Goal: Task Accomplishment & Management: Manage account settings

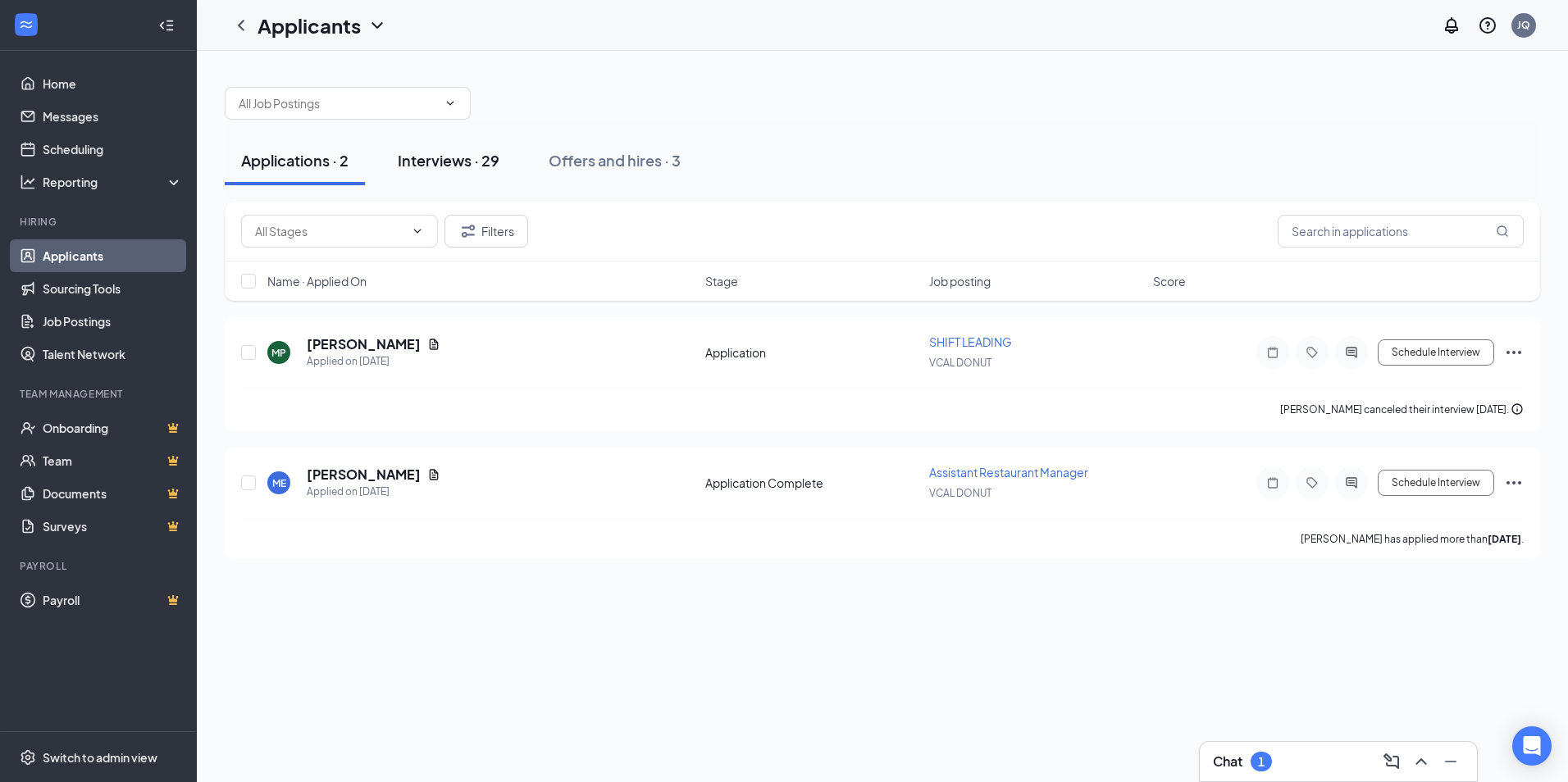
click at [505, 160] on button "Interviews · 29" at bounding box center [449, 160] width 134 height 49
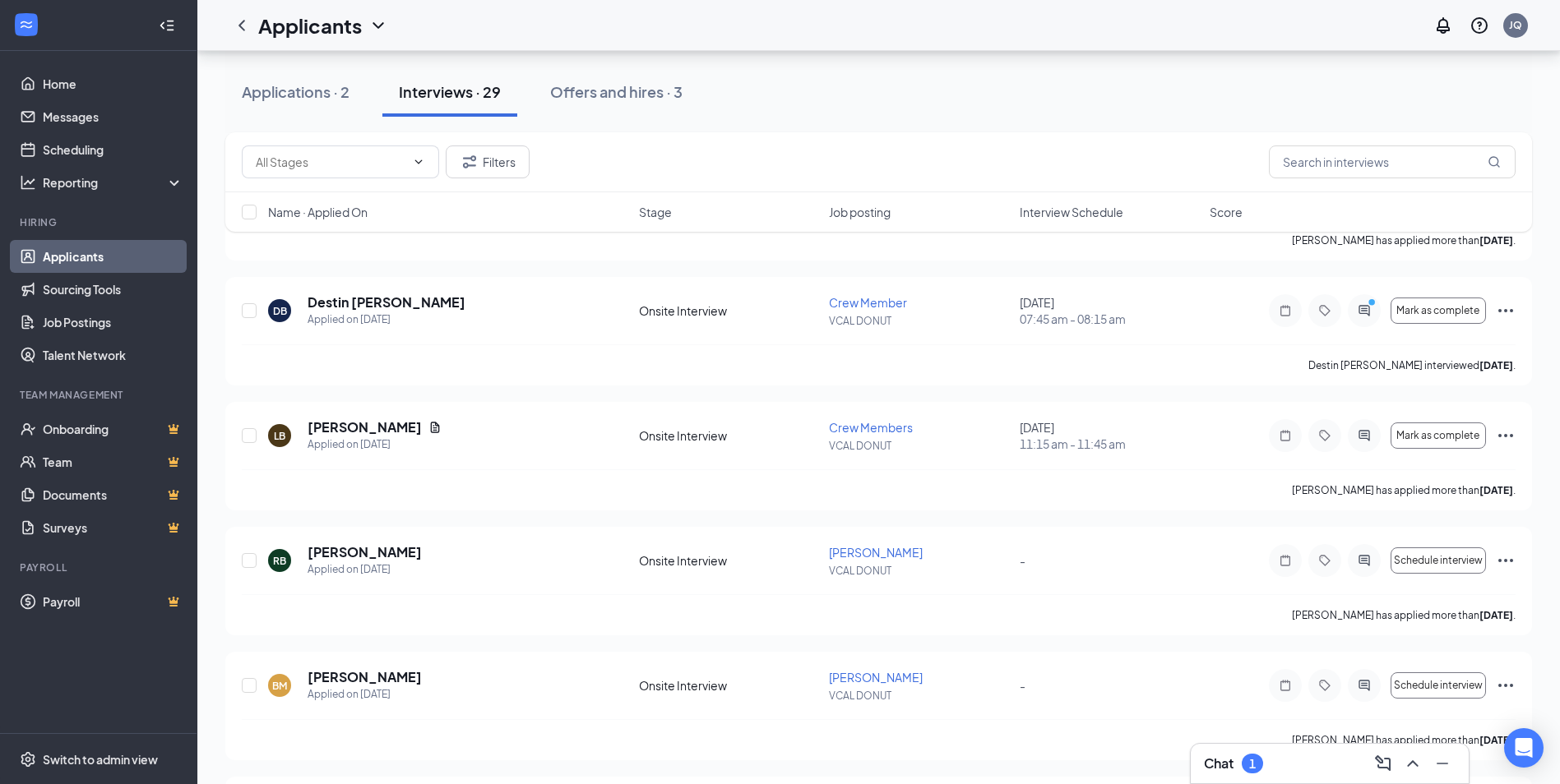
scroll to position [366, 0]
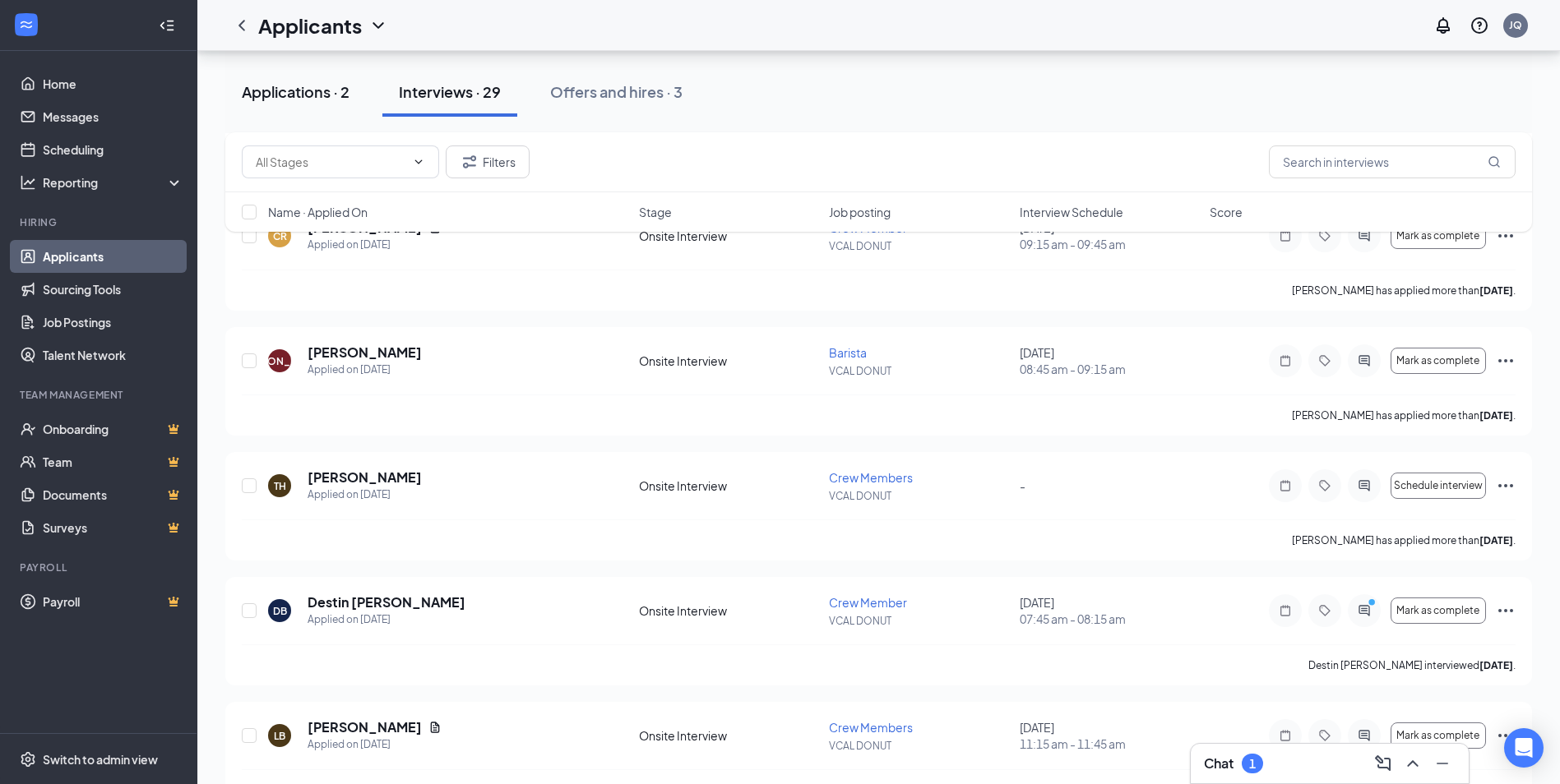
click at [265, 96] on div "Applications · 2" at bounding box center [295, 92] width 108 height 21
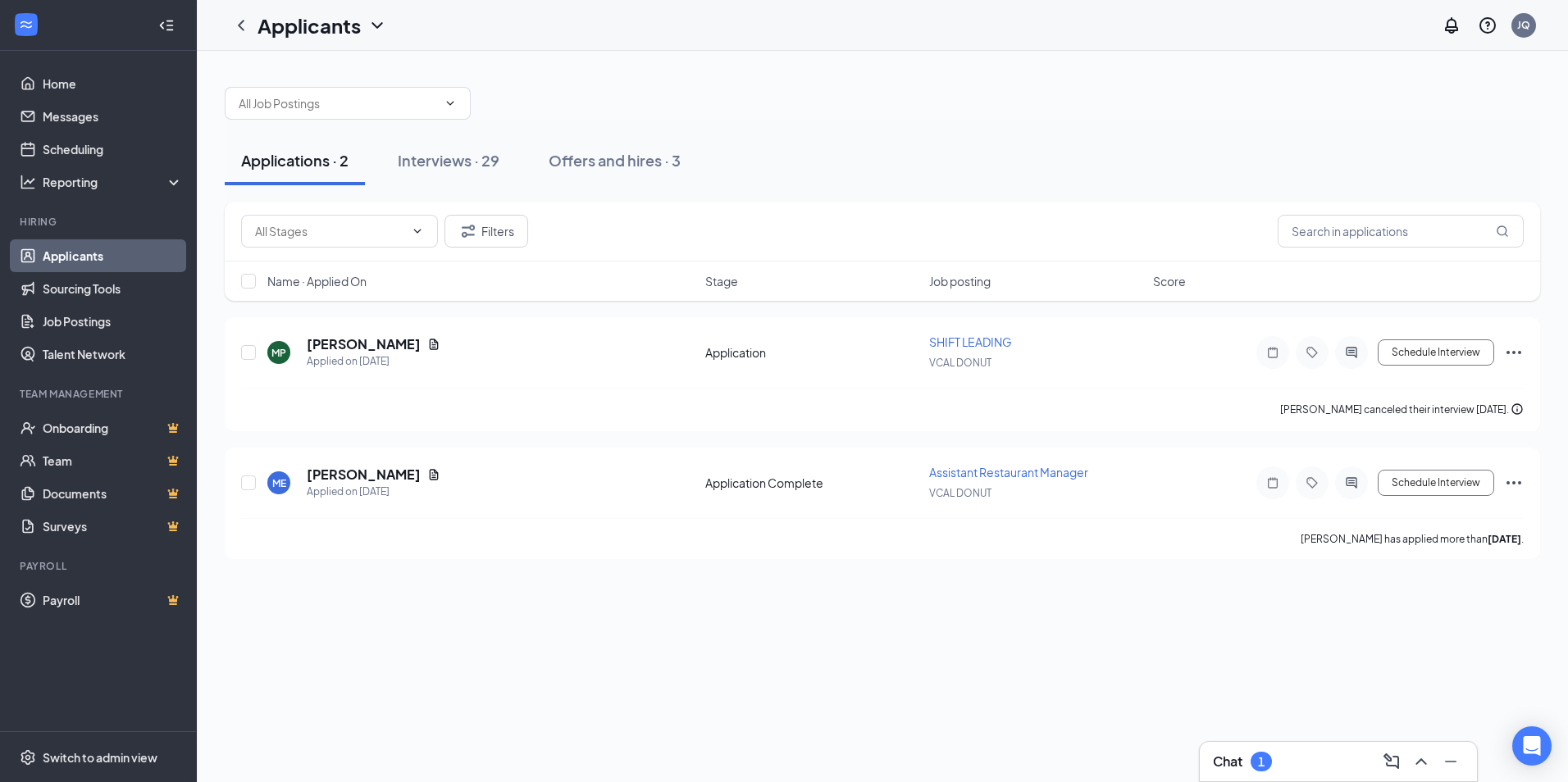
click at [128, 250] on link "Applicants" at bounding box center [112, 256] width 140 height 33
click at [135, 288] on link "Sourcing Tools" at bounding box center [112, 289] width 140 height 33
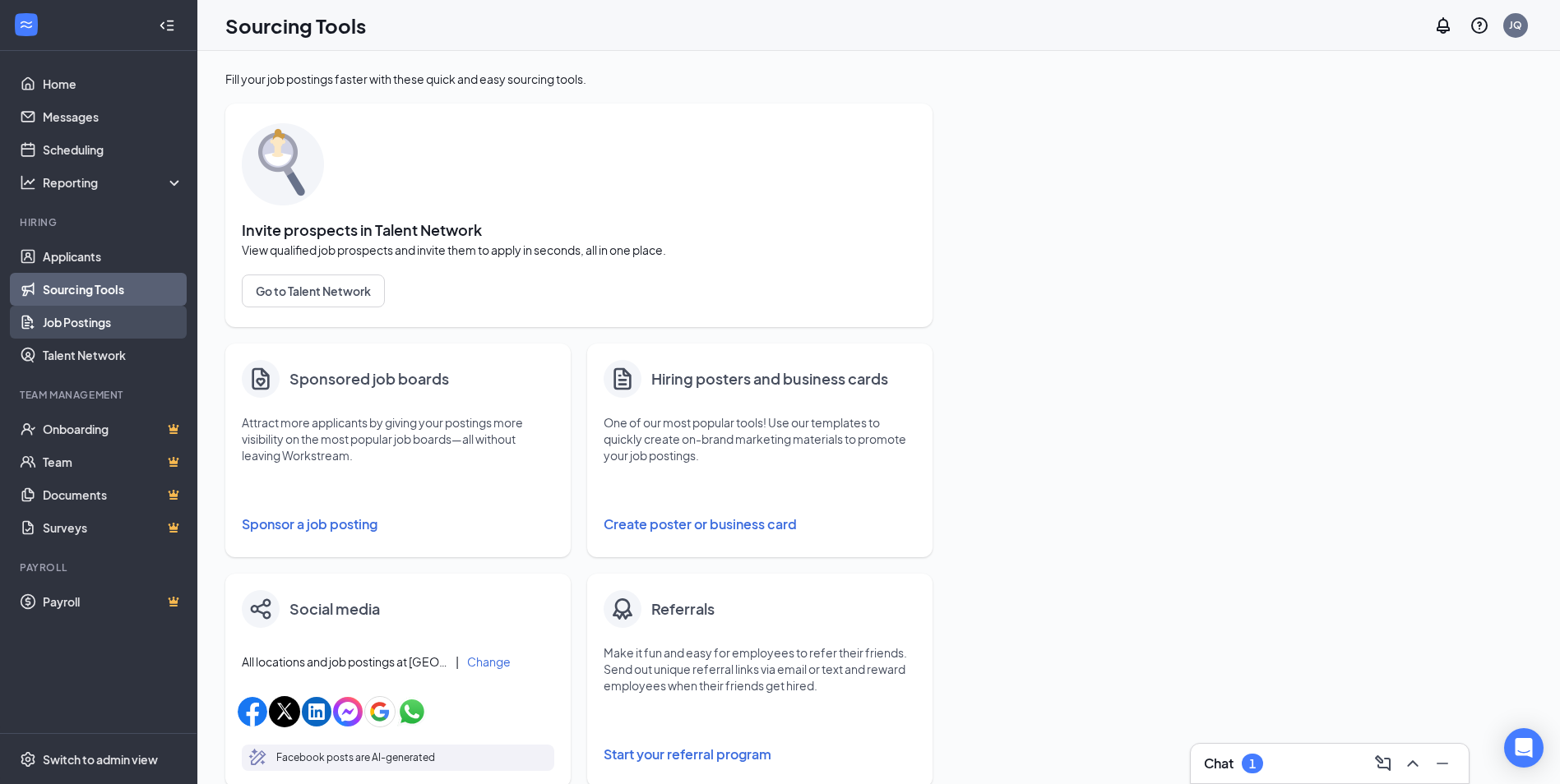
click at [154, 320] on link "Job Postings" at bounding box center [112, 322] width 141 height 33
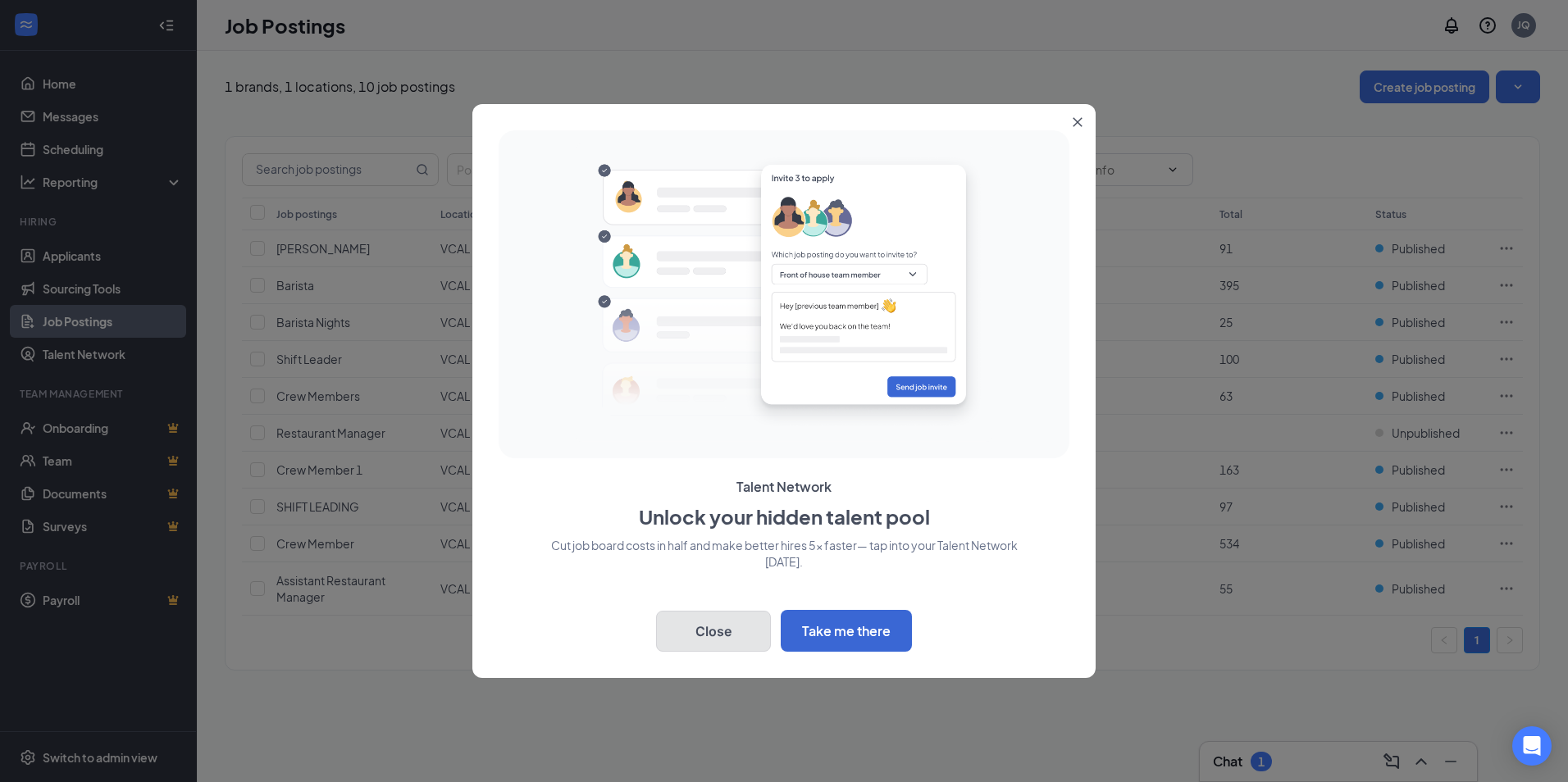
click at [742, 640] on button "Close" at bounding box center [712, 631] width 115 height 41
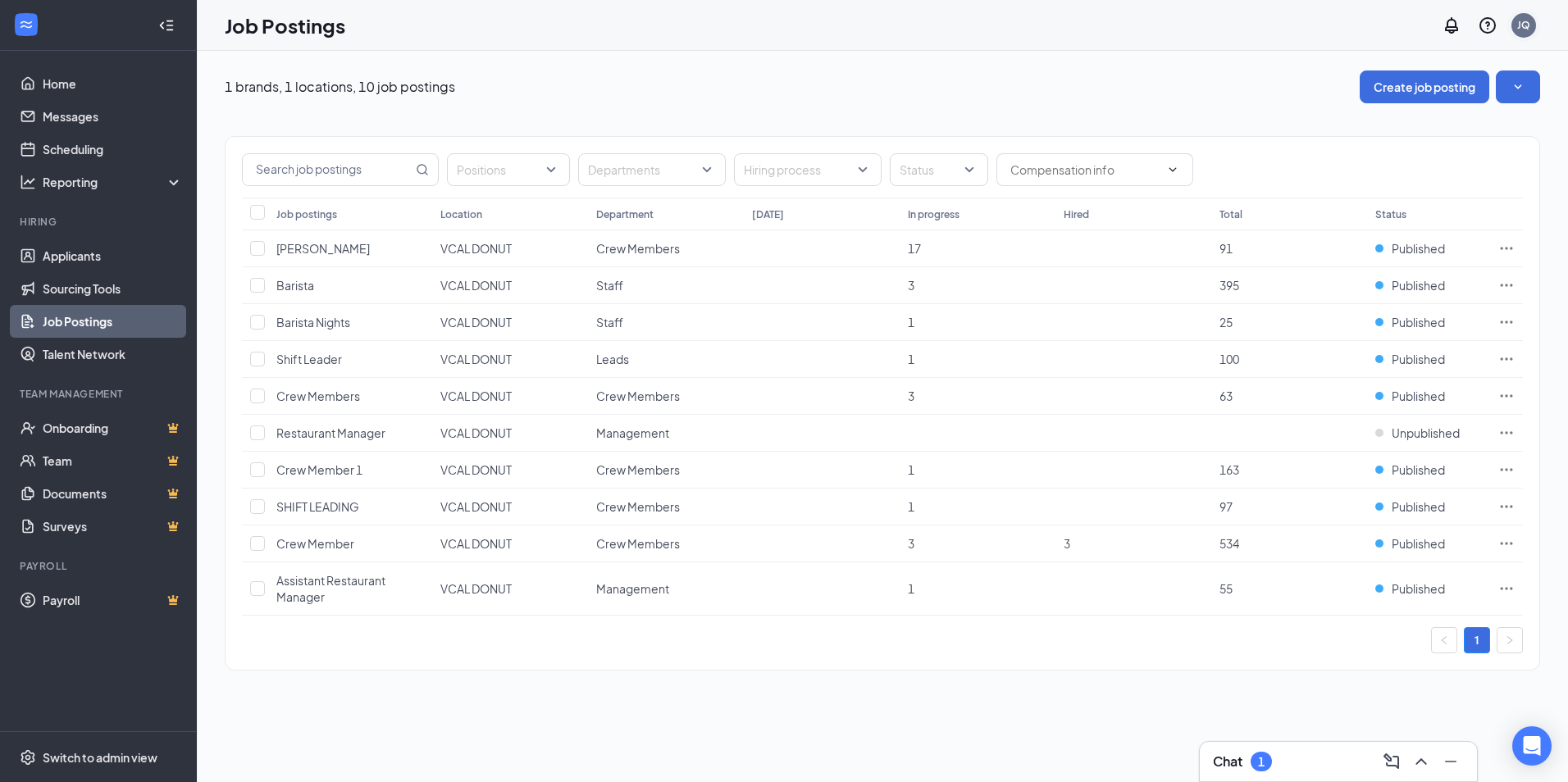
click at [1519, 27] on div "JQ" at bounding box center [1523, 25] width 13 height 14
click at [1401, 267] on li "Log out" at bounding box center [1441, 251] width 196 height 33
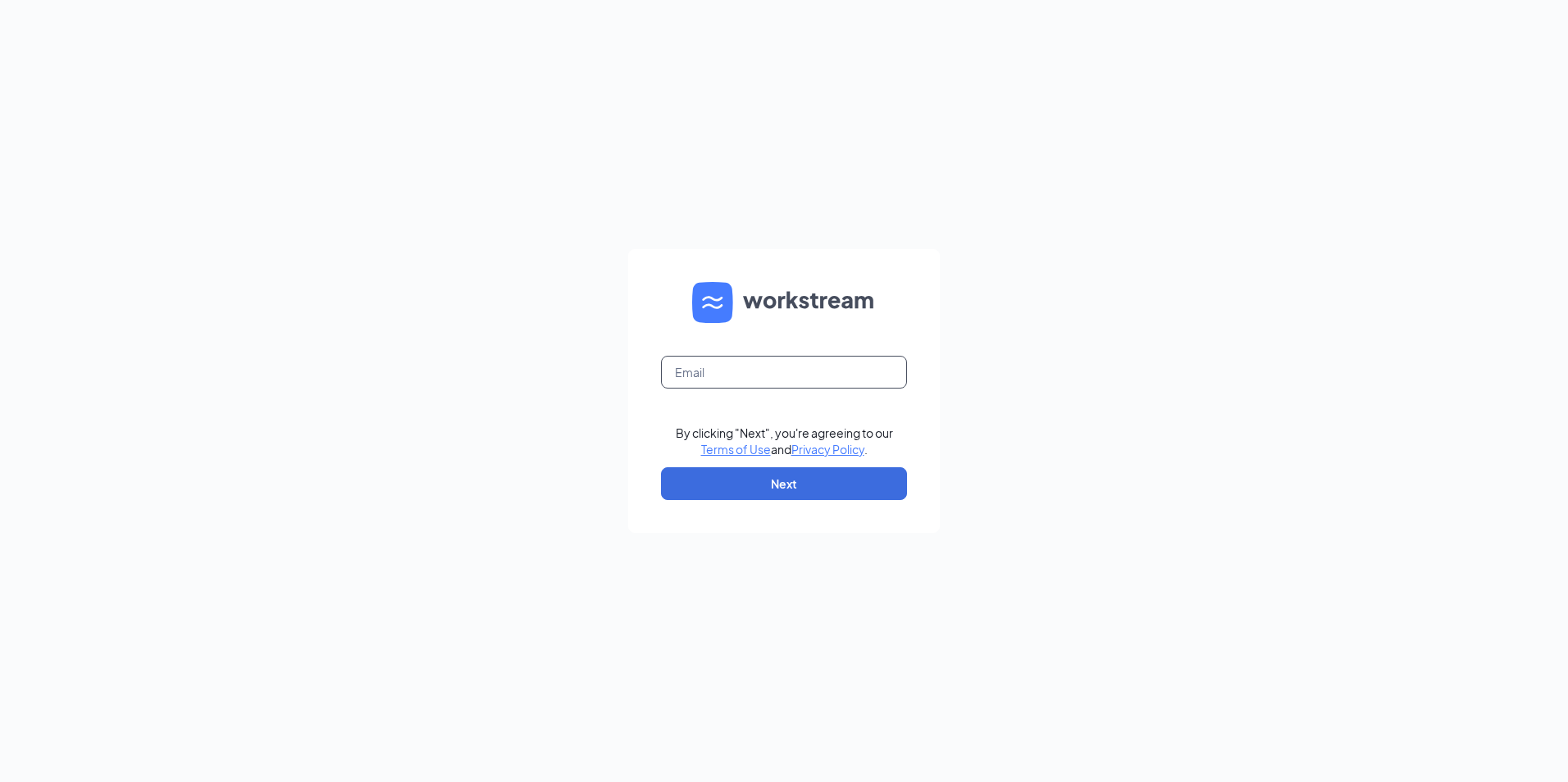
click at [769, 375] on input "text" at bounding box center [784, 372] width 246 height 33
type input "casimireaston2@gmail.com"
click at [747, 479] on button "Next" at bounding box center [784, 484] width 246 height 33
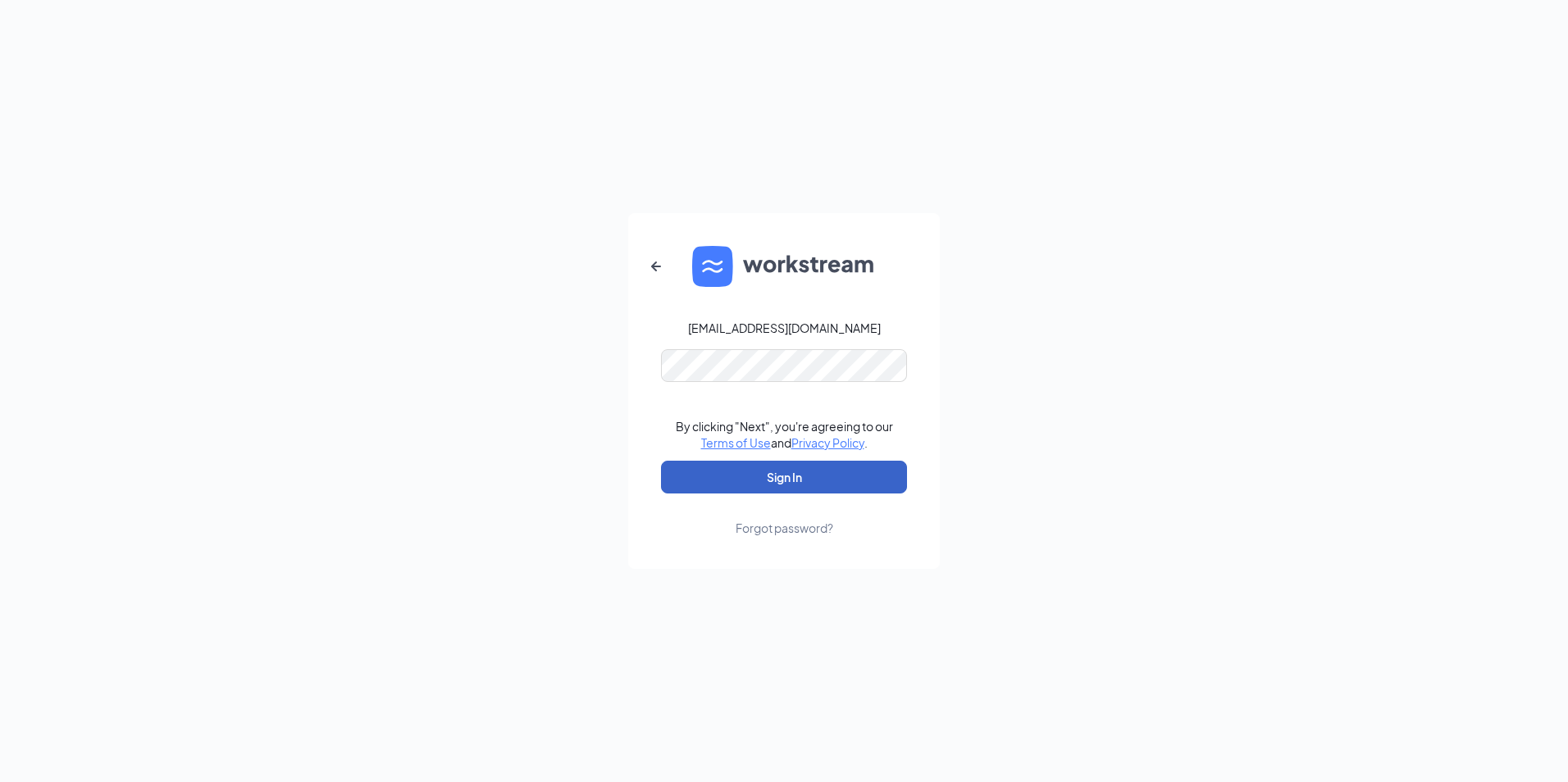
click at [747, 479] on button "Sign In" at bounding box center [784, 477] width 246 height 33
click at [513, 357] on div "casimireaston2@gmail.com Credential mismatches. By clicking "Next", you're agre…" at bounding box center [784, 391] width 1568 height 782
click at [657, 275] on icon "ArrowLeftNew" at bounding box center [656, 266] width 20 height 20
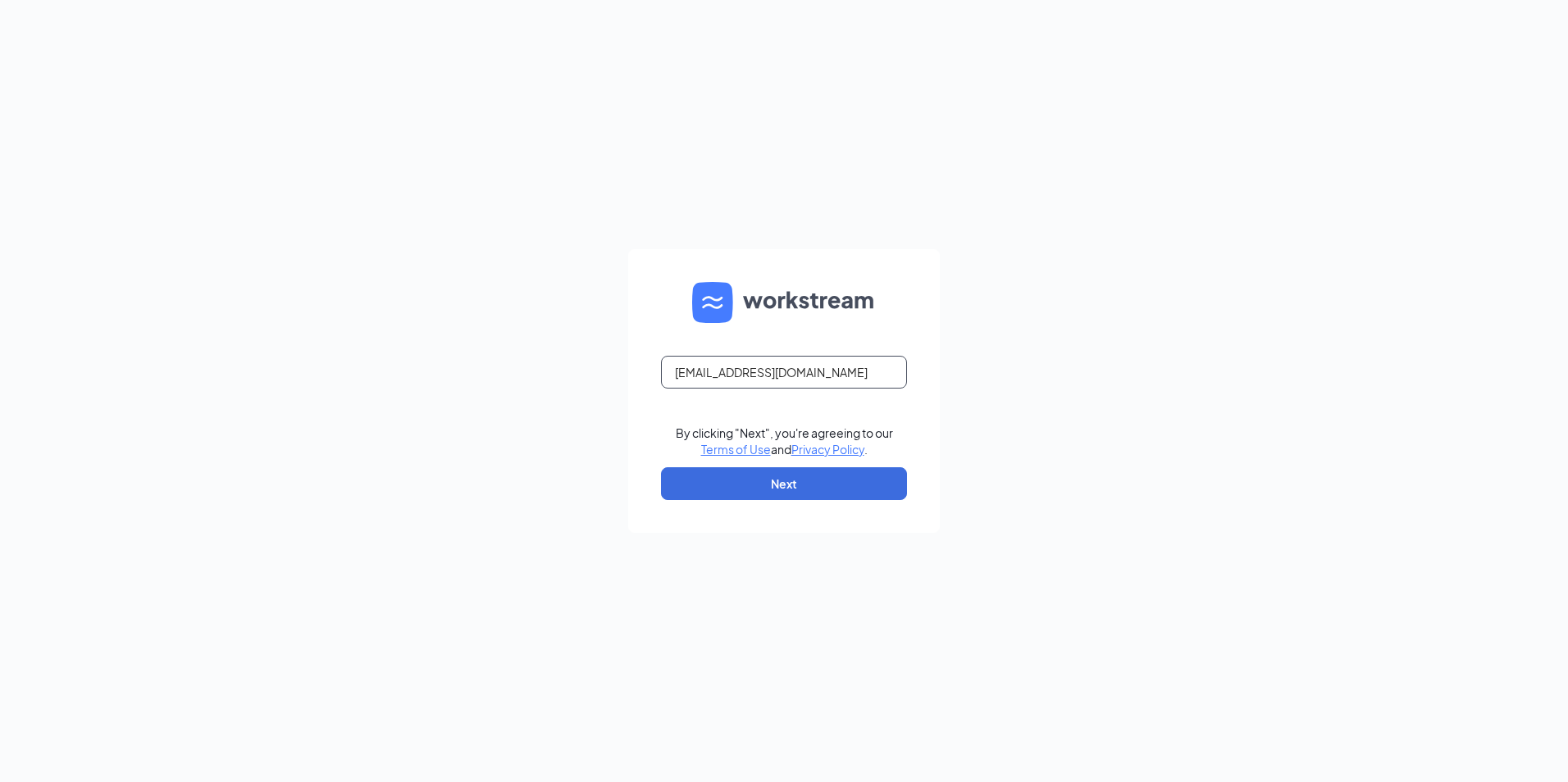
click at [824, 369] on input "casimireaston2@gmail.com" at bounding box center [784, 372] width 246 height 33
drag, startPoint x: 863, startPoint y: 375, endPoint x: 306, endPoint y: 296, distance: 562.6
click at [295, 295] on div "casimireaston2@gmail.com By clicking "Next", you're agreeing to our Terms of Us…" at bounding box center [784, 391] width 1568 height 782
type input "cteaston124@gmail.com"
click at [739, 486] on button "Next" at bounding box center [784, 484] width 246 height 33
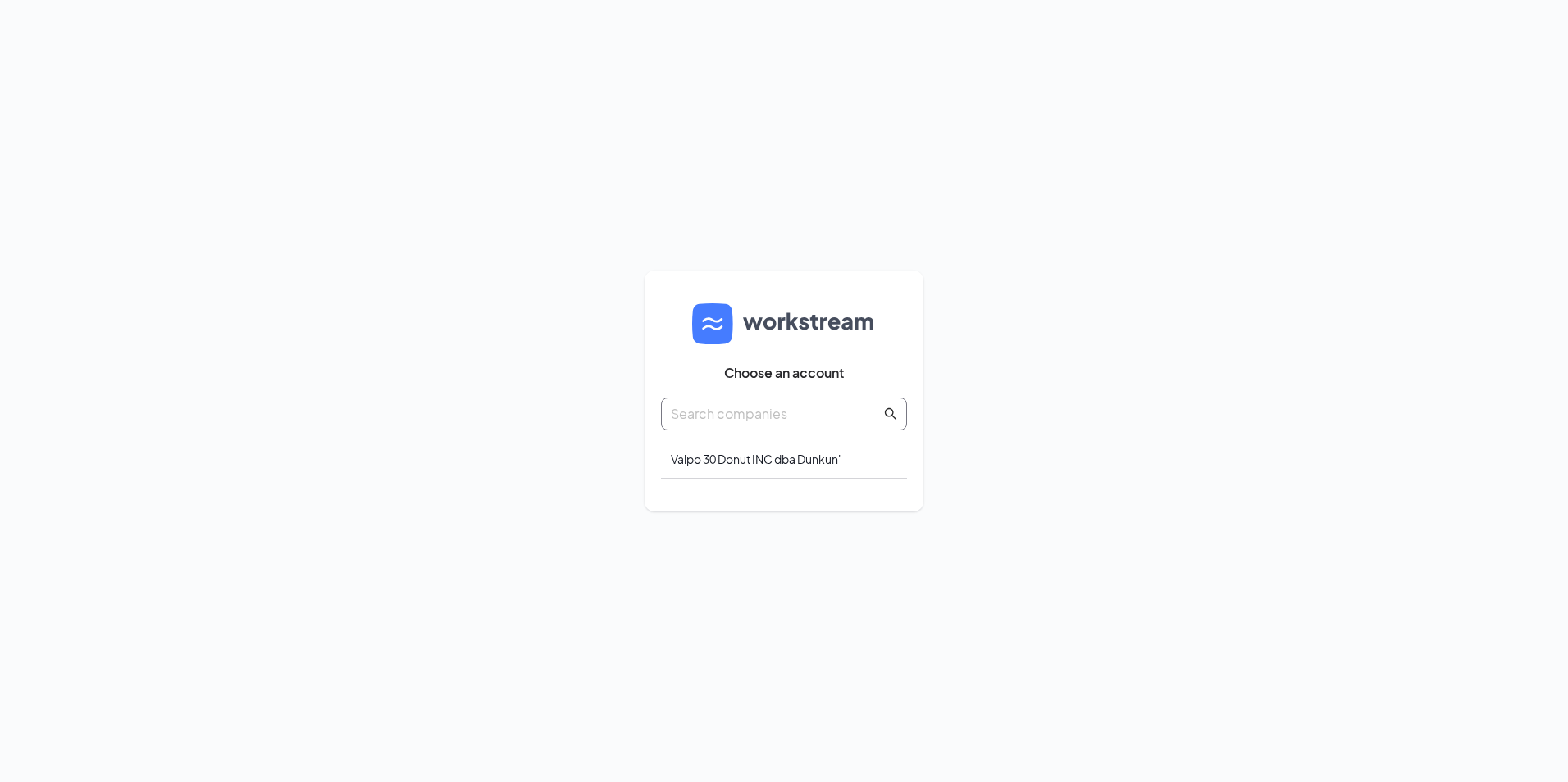
click at [841, 412] on input "text" at bounding box center [776, 413] width 210 height 21
click at [893, 419] on icon "search" at bounding box center [890, 413] width 13 height 13
click at [843, 453] on div "Valpo 30 Donut INC dba Dunkun'" at bounding box center [784, 459] width 246 height 39
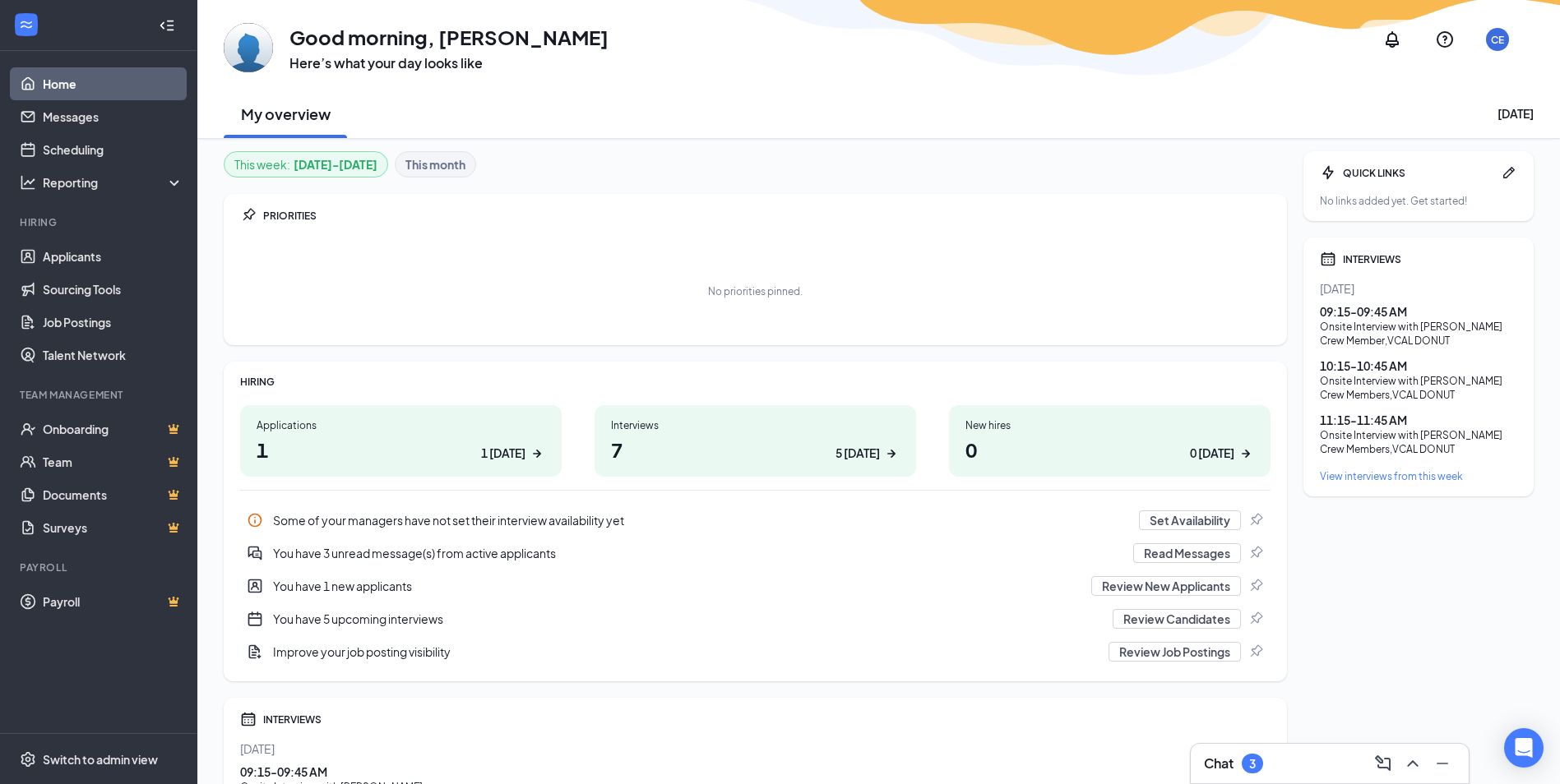
click at [1420, 477] on div "View interviews from this week" at bounding box center [1418, 476] width 197 height 14
click at [1307, 776] on div "Chat 3" at bounding box center [1329, 763] width 278 height 40
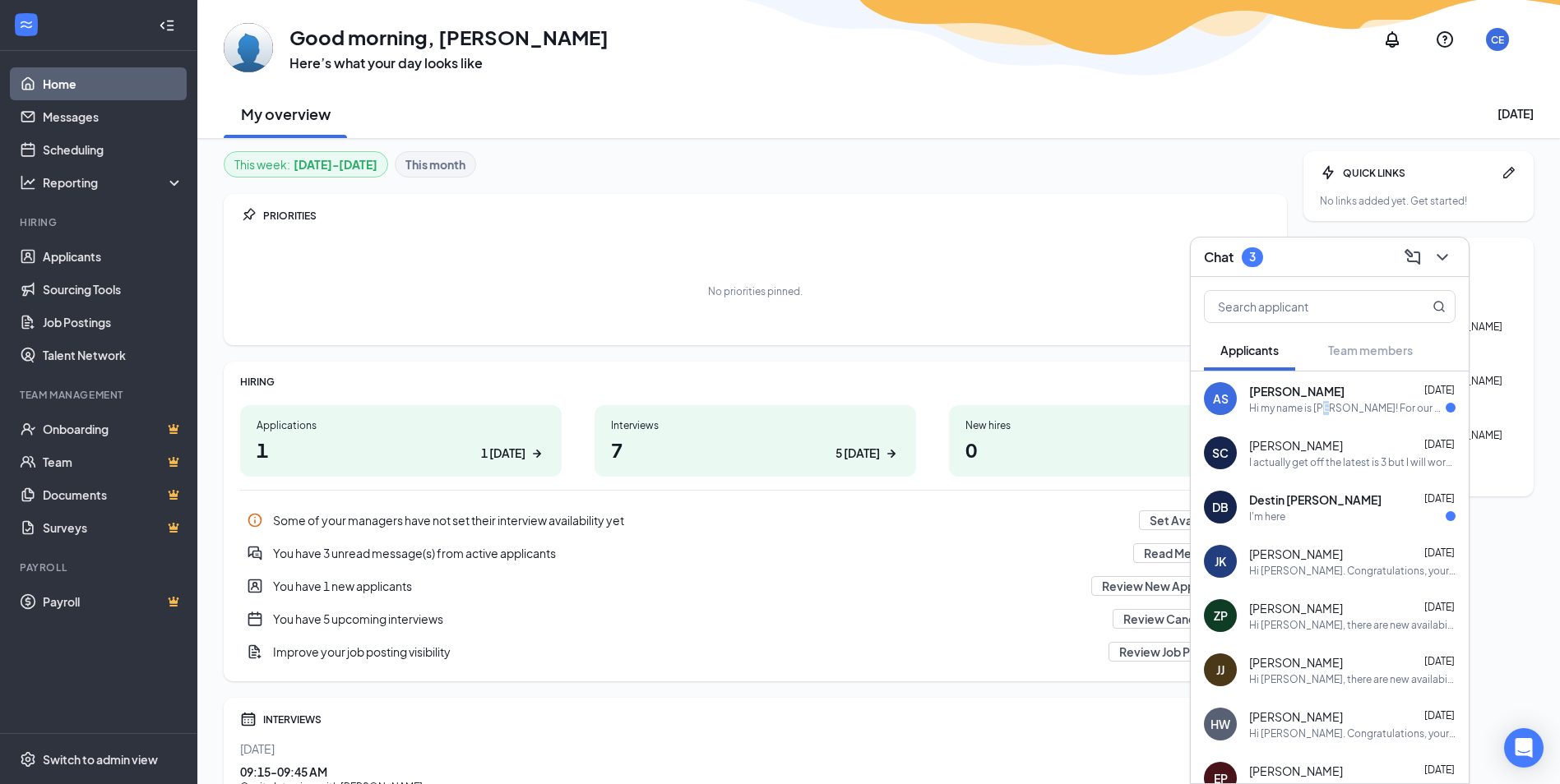
click at [1326, 419] on div "AS Annabella Sroczynski Aug 25 Hi my name is Annabella Sroczynski! For our meet…" at bounding box center [1329, 398] width 278 height 54
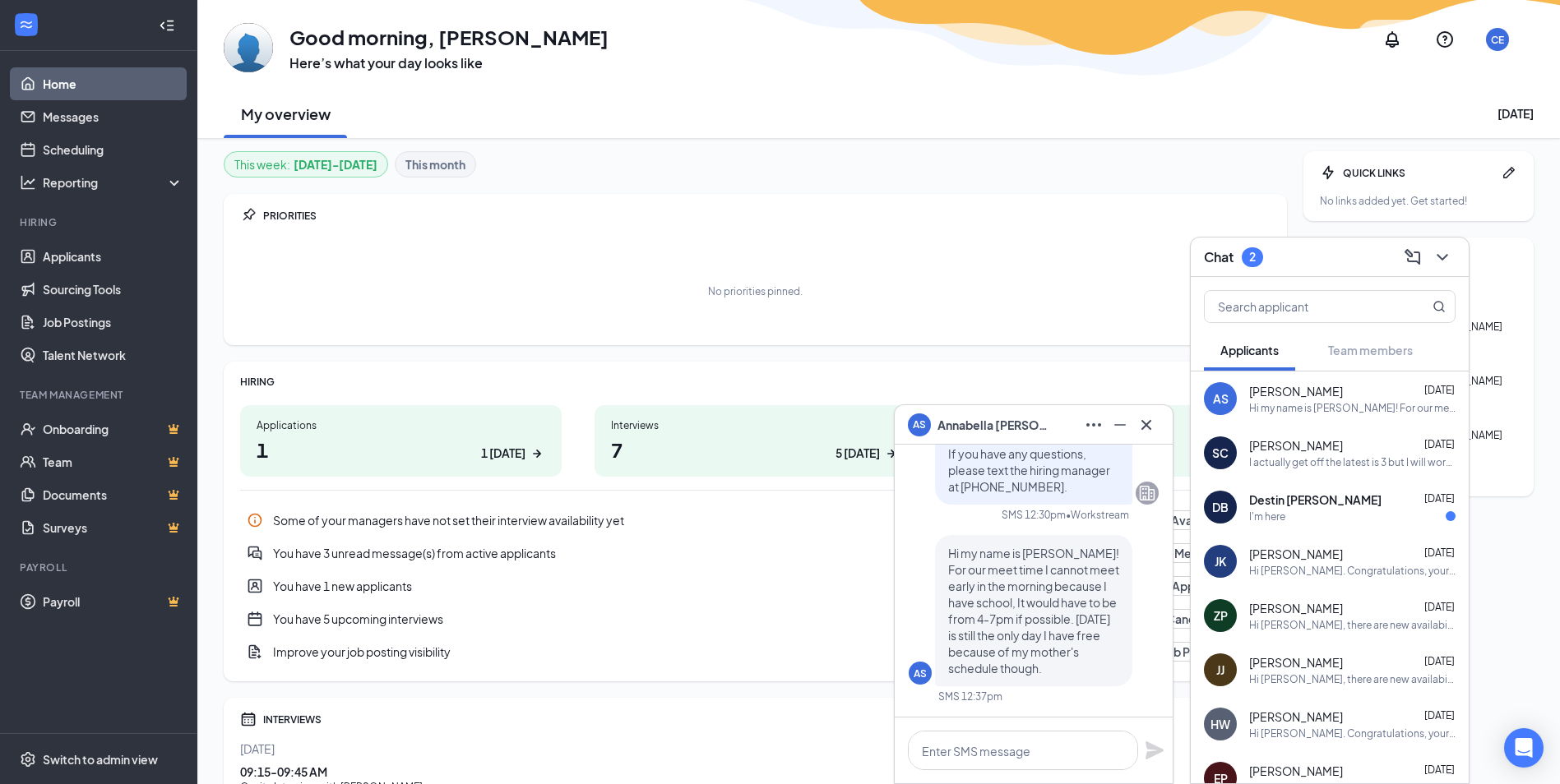
click at [1281, 468] on div "I actually get off the latest is 3 but I will work something out or you could c…" at bounding box center [1352, 462] width 206 height 14
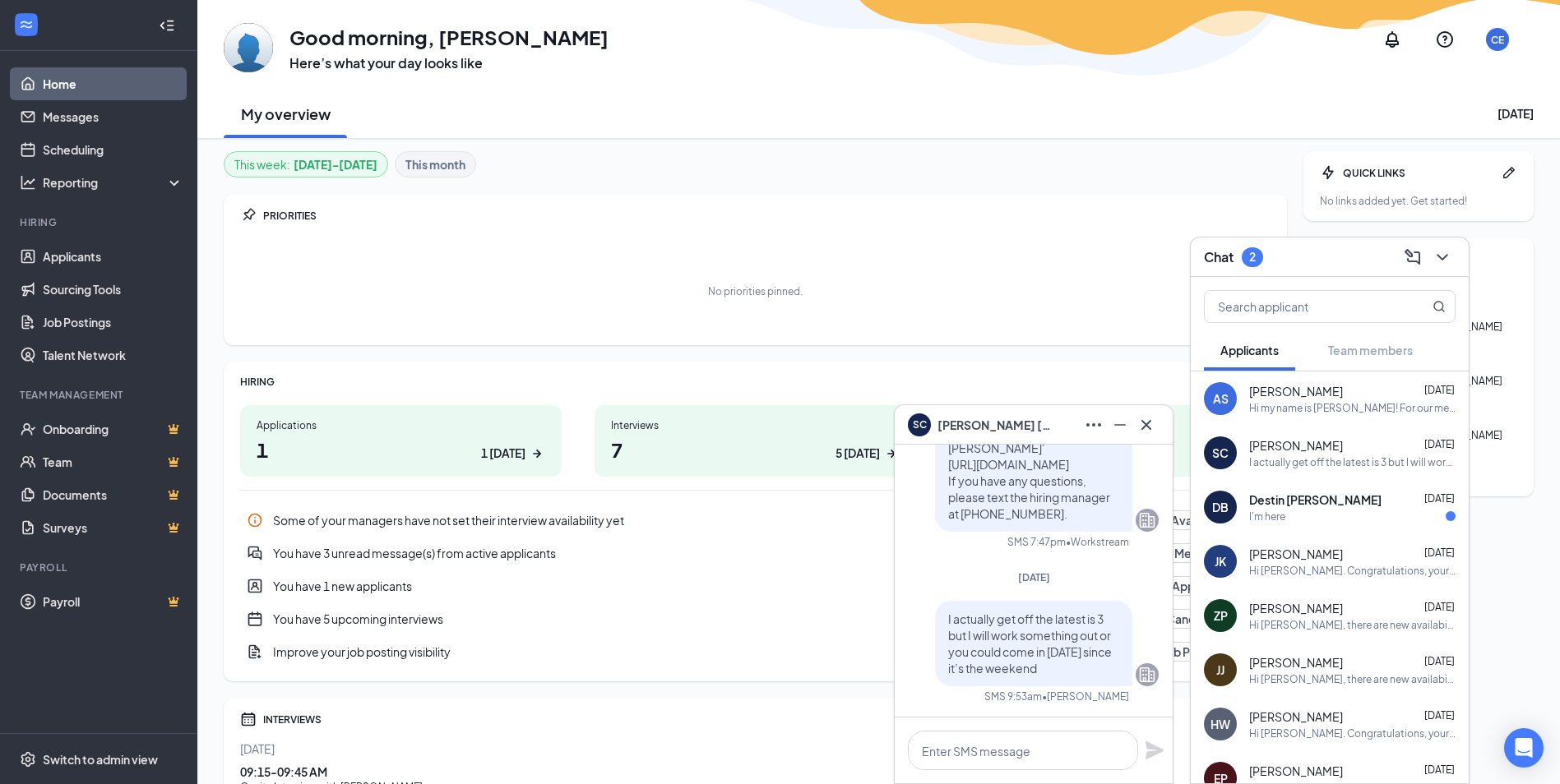
click at [1305, 504] on span "Destin [PERSON_NAME]" at bounding box center [1315, 499] width 132 height 16
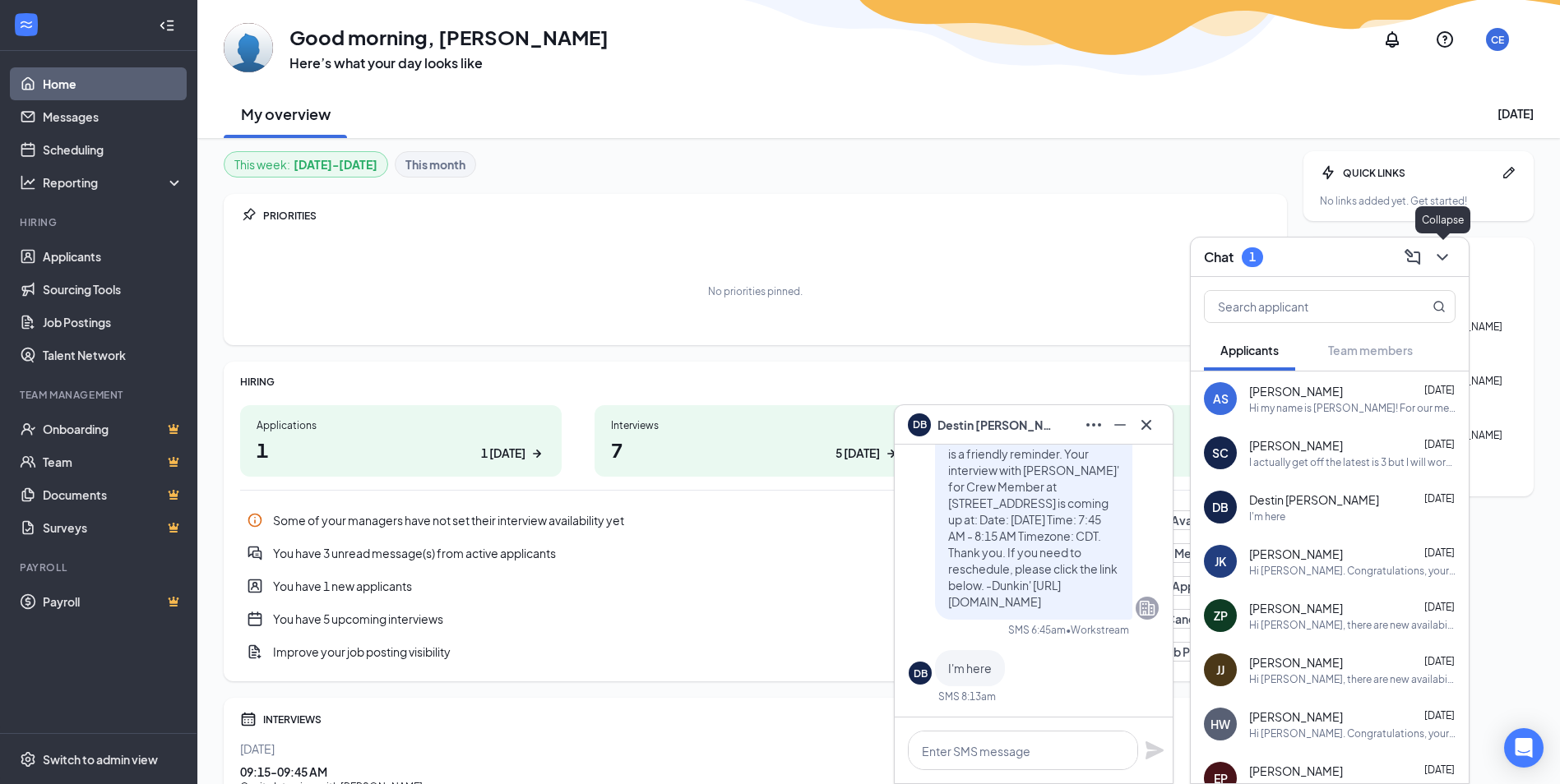
click at [1454, 262] on button at bounding box center [1442, 257] width 26 height 26
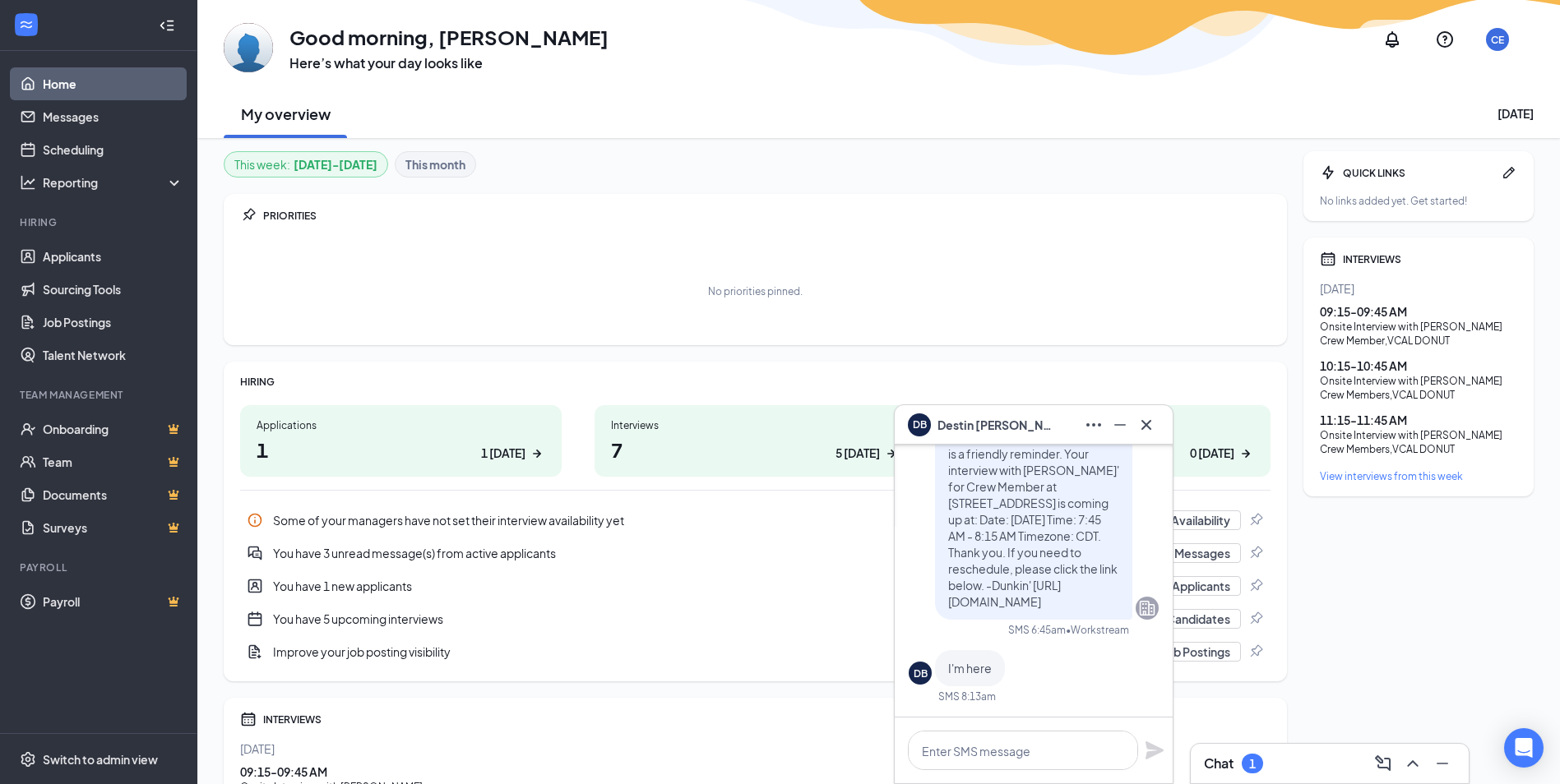
click at [656, 439] on h1 "7 5 today" at bounding box center [755, 449] width 289 height 28
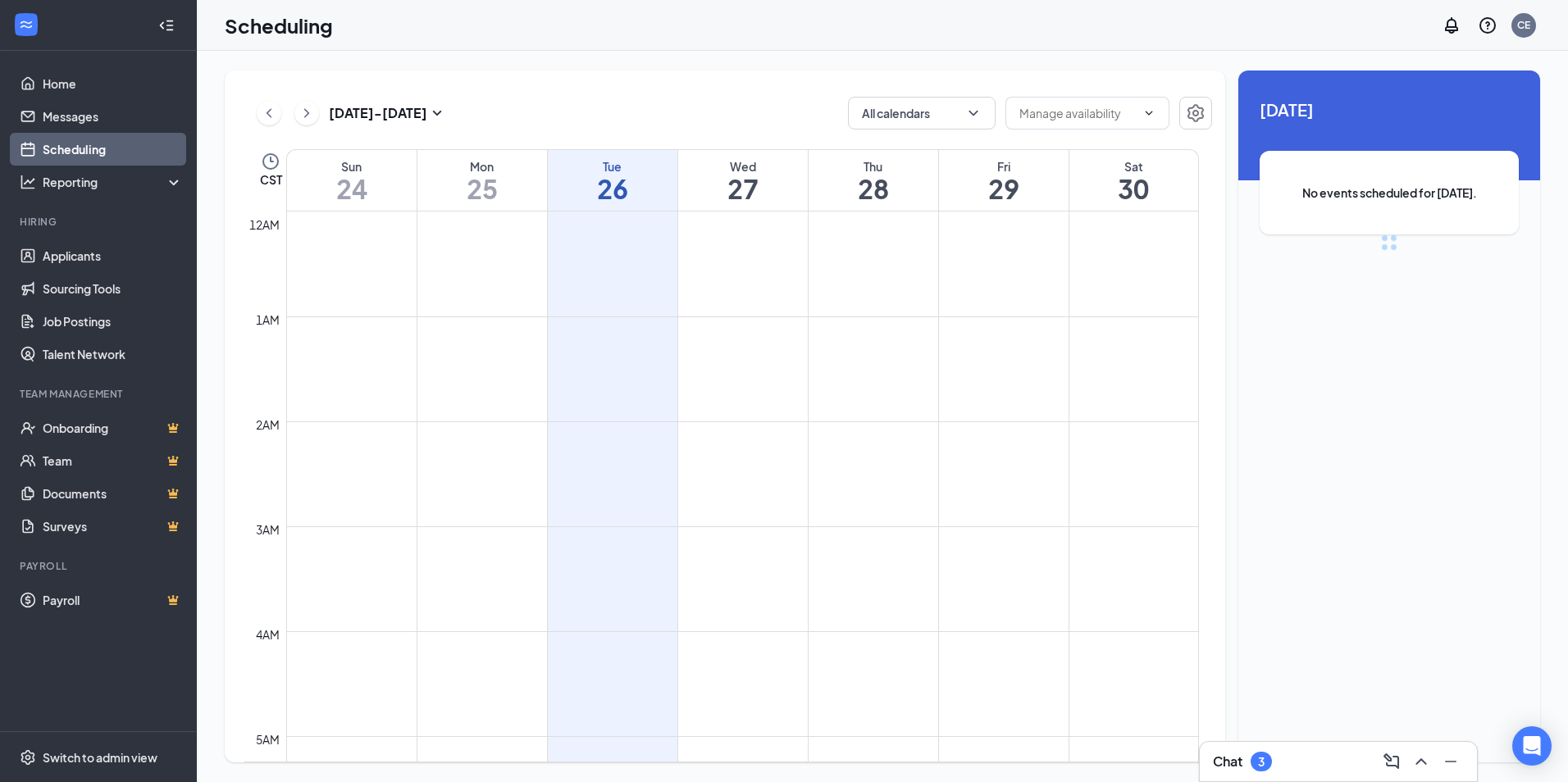
scroll to position [806, 0]
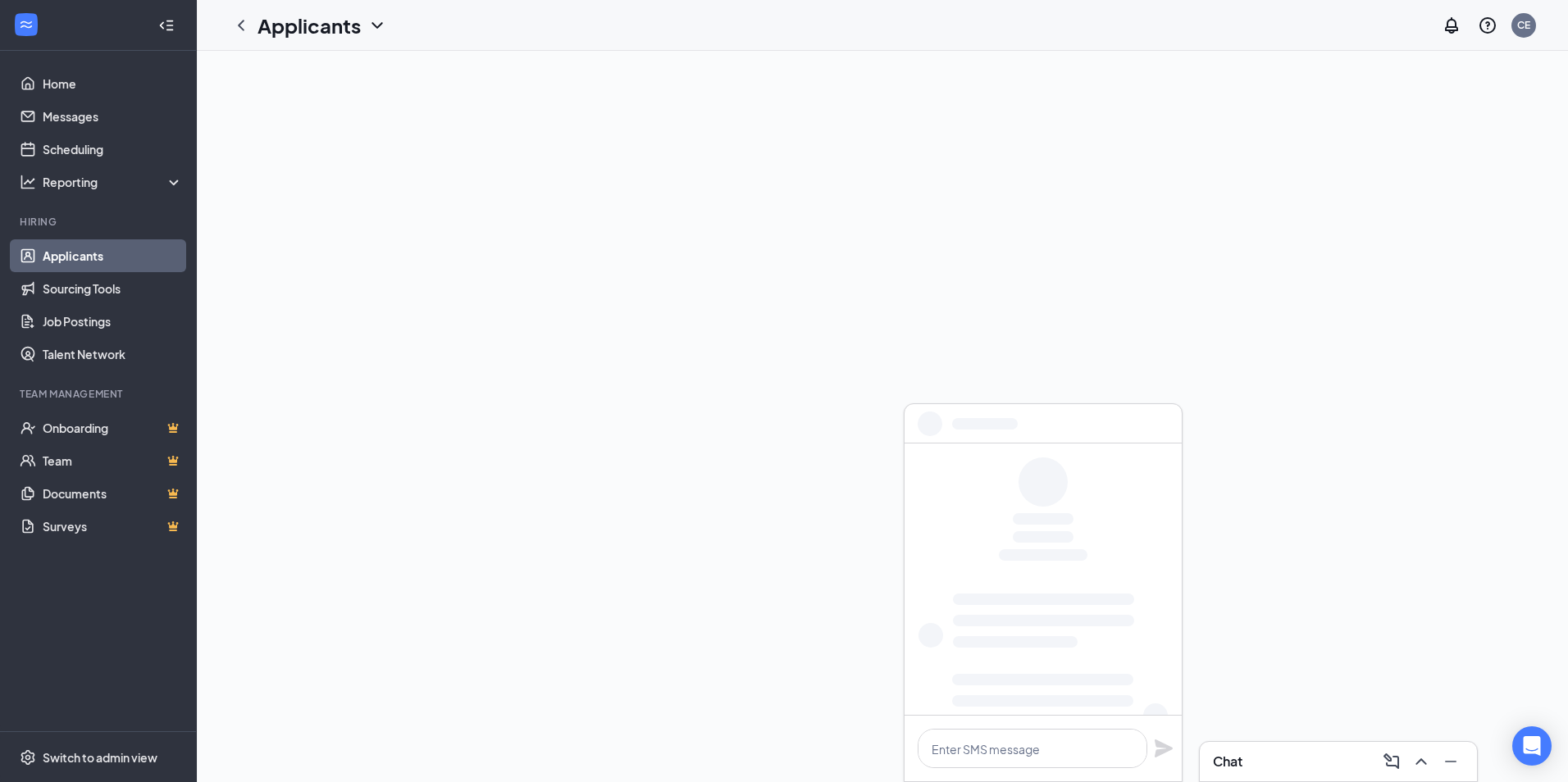
click at [1238, 406] on div at bounding box center [881, 416] width 1371 height 731
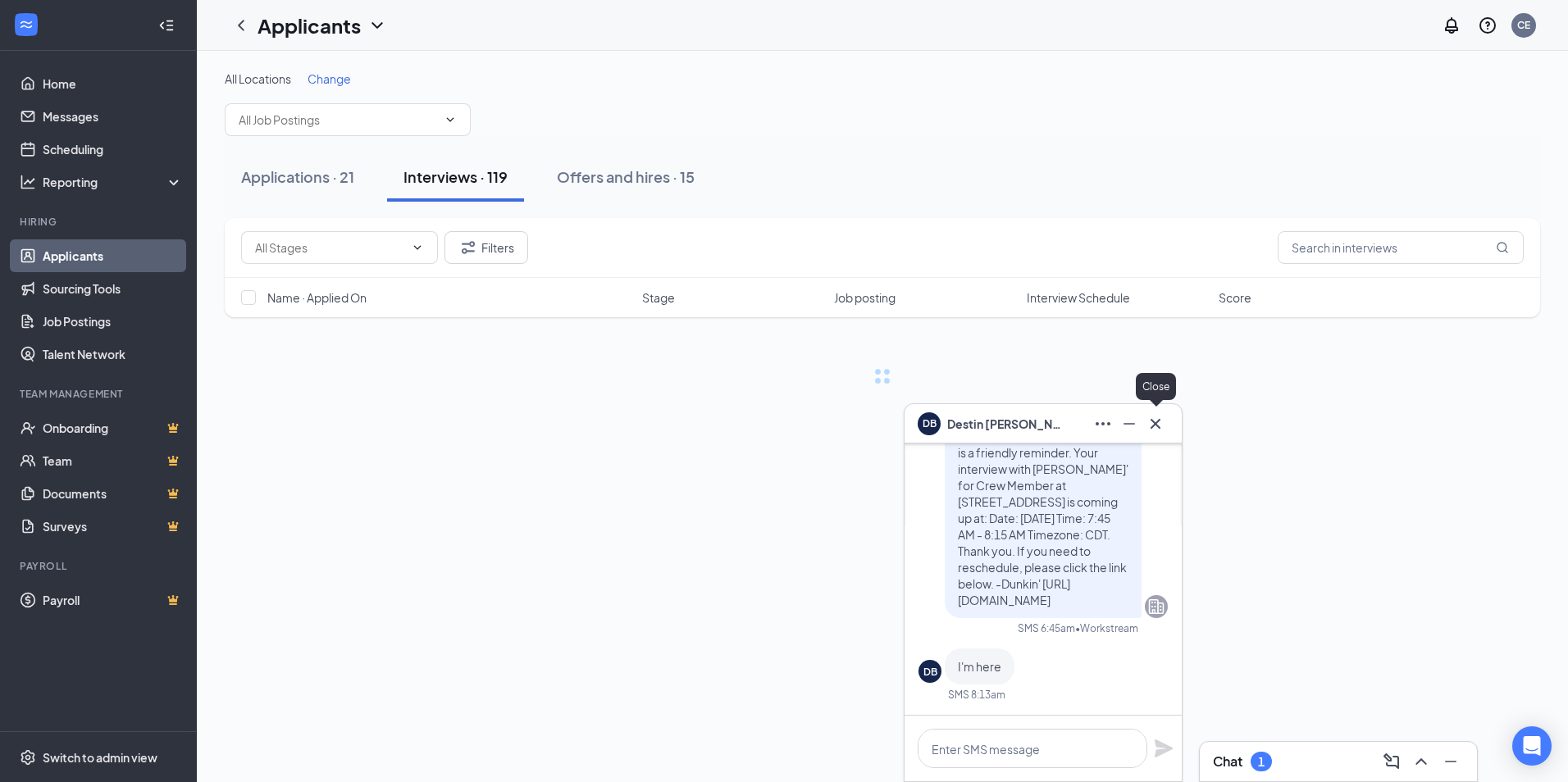
drag, startPoint x: 1165, startPoint y: 428, endPoint x: 1163, endPoint y: 438, distance: 10.2
click at [1164, 436] on div at bounding box center [1155, 424] width 26 height 26
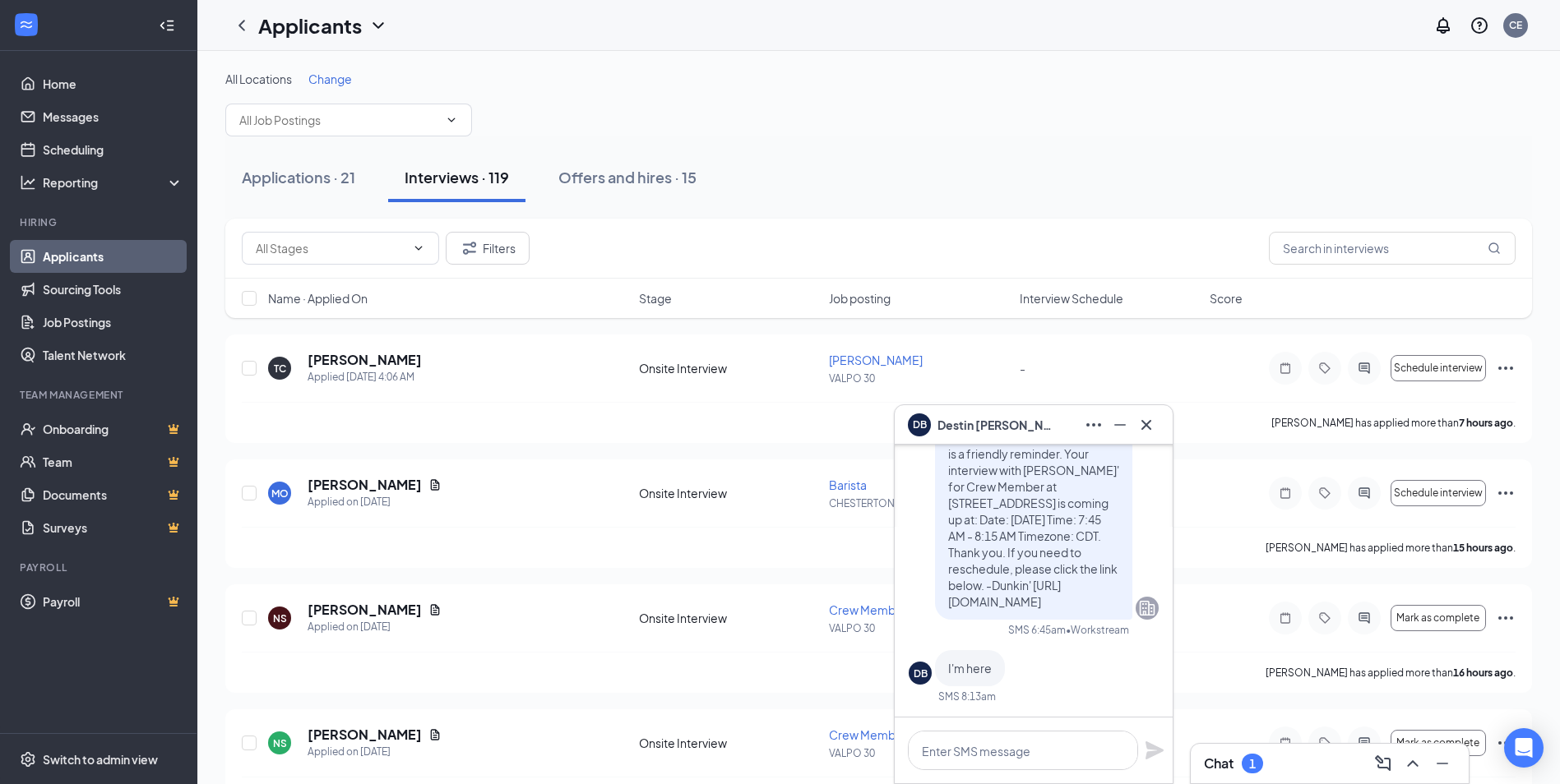
click at [1165, 427] on div "DB Destin [PERSON_NAME]" at bounding box center [1034, 425] width 278 height 40
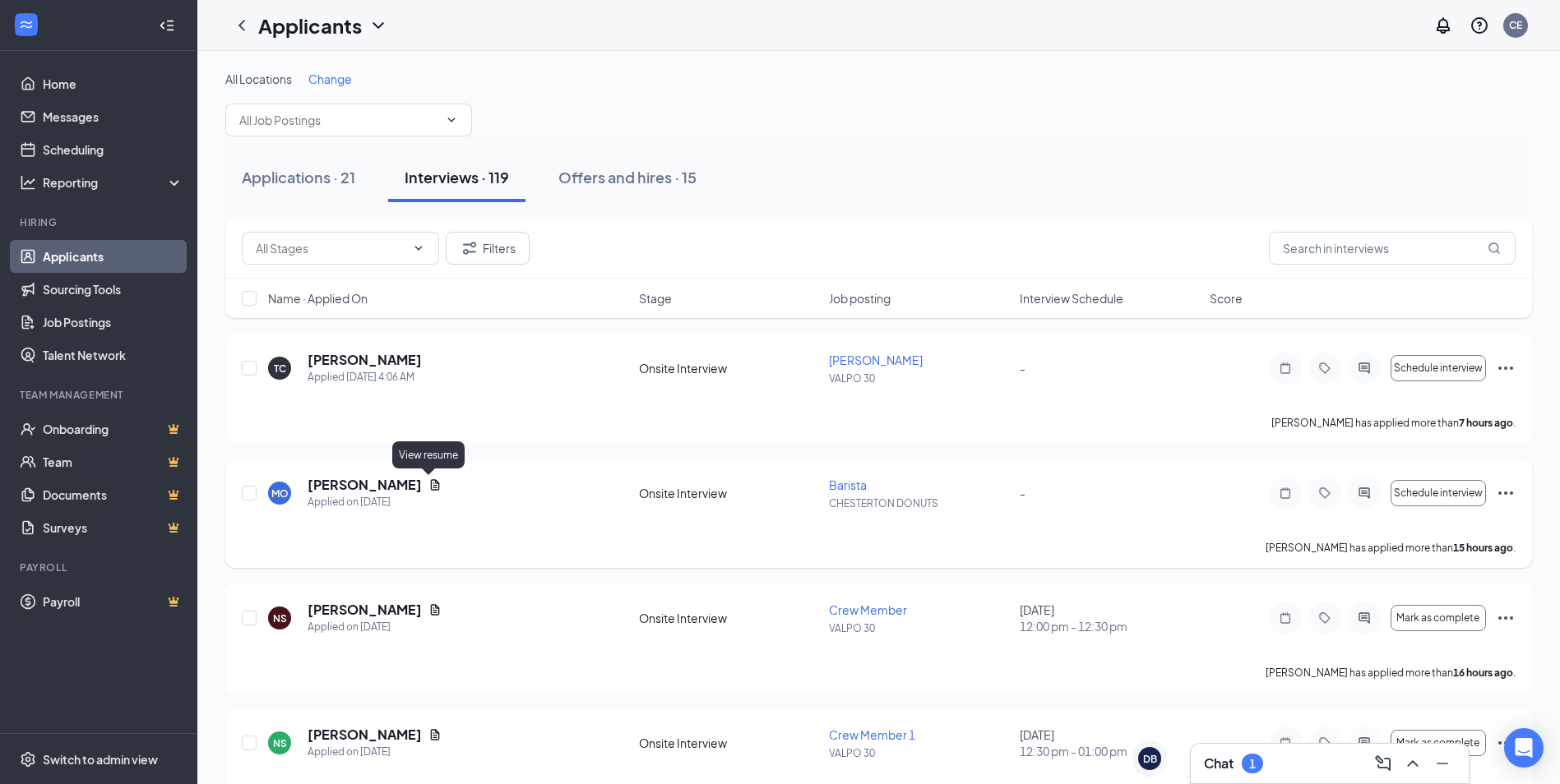
click at [431, 486] on icon "Document" at bounding box center [435, 484] width 9 height 10
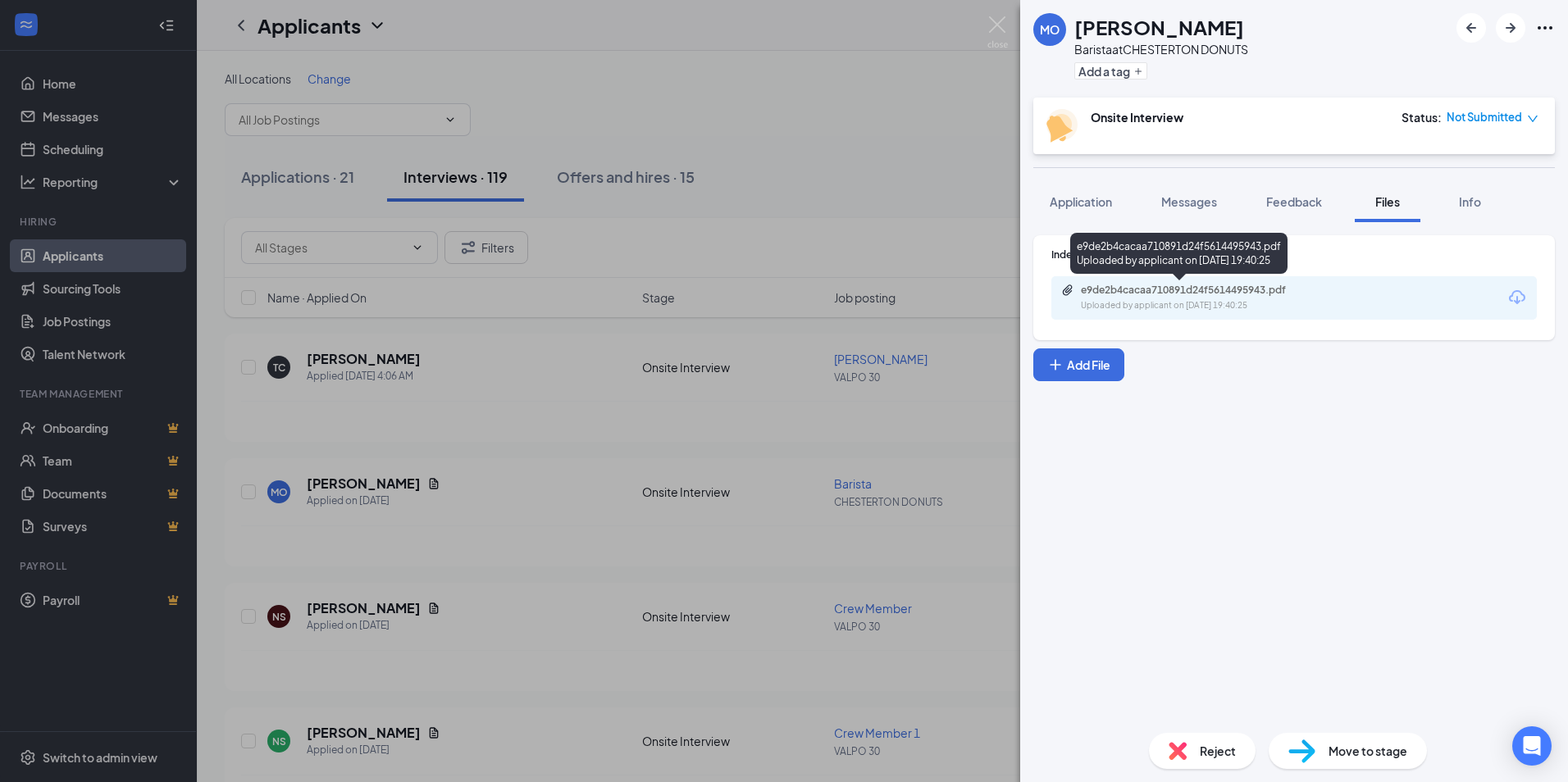
click at [1122, 293] on div "e9de2b4cacaa710891d24f5614495943.pdf" at bounding box center [1195, 289] width 230 height 13
click at [635, 417] on div "MO [PERSON_NAME] Barista at CHESTERTON DONUTS Add a tag Onsite Interview Status…" at bounding box center [784, 391] width 1568 height 782
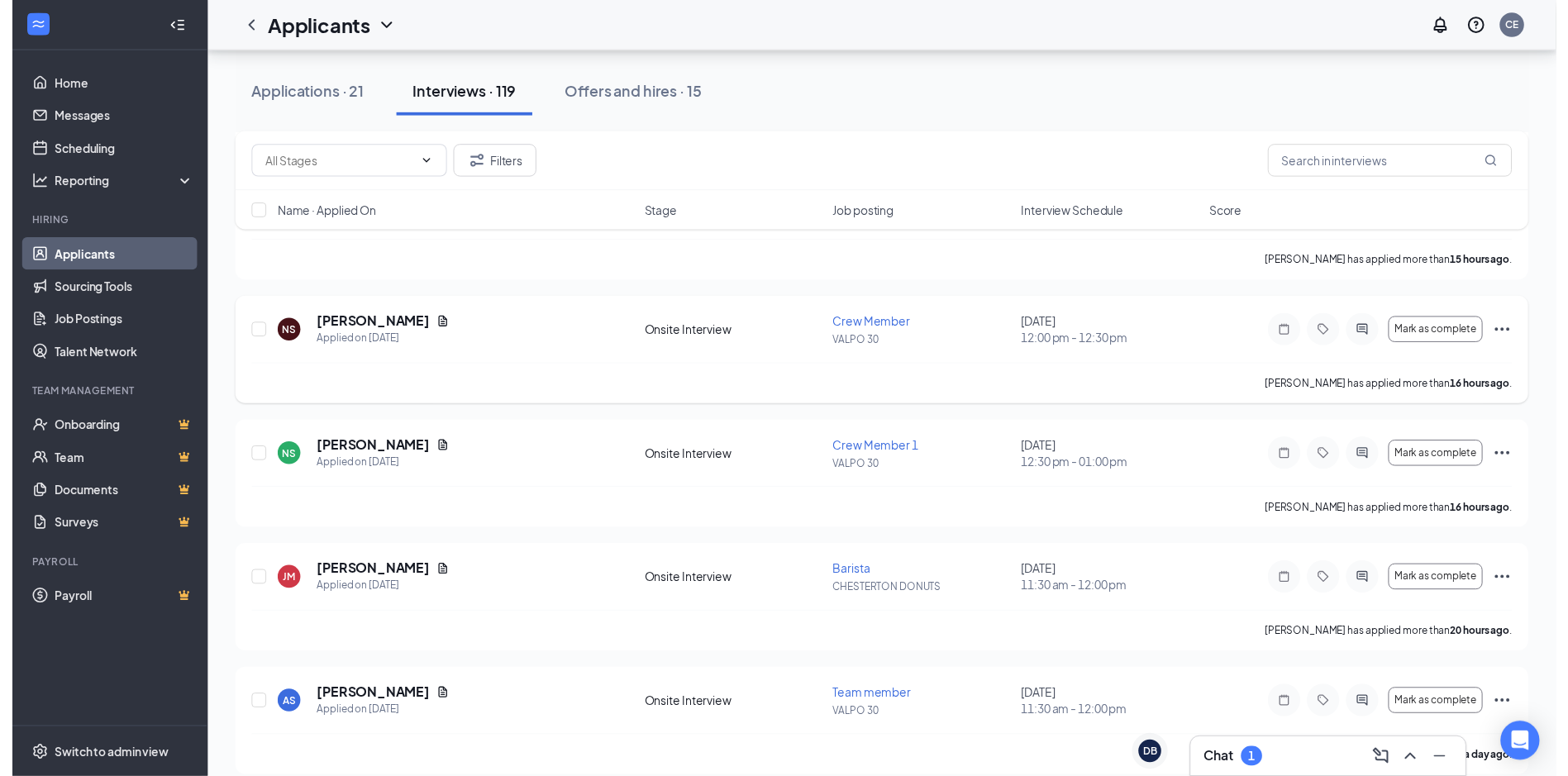
scroll to position [331, 0]
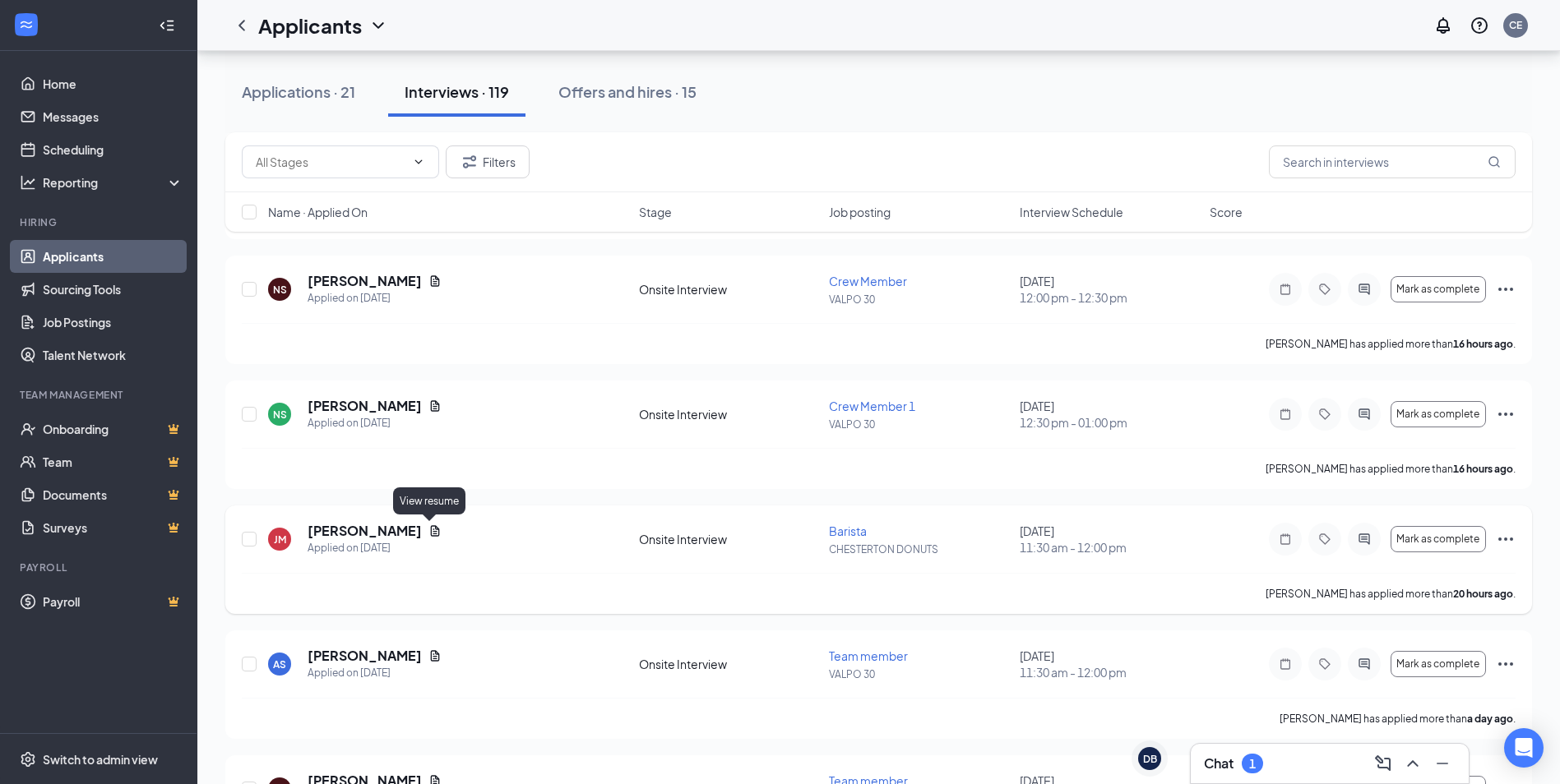
click at [434, 536] on icon "Document" at bounding box center [435, 530] width 9 height 10
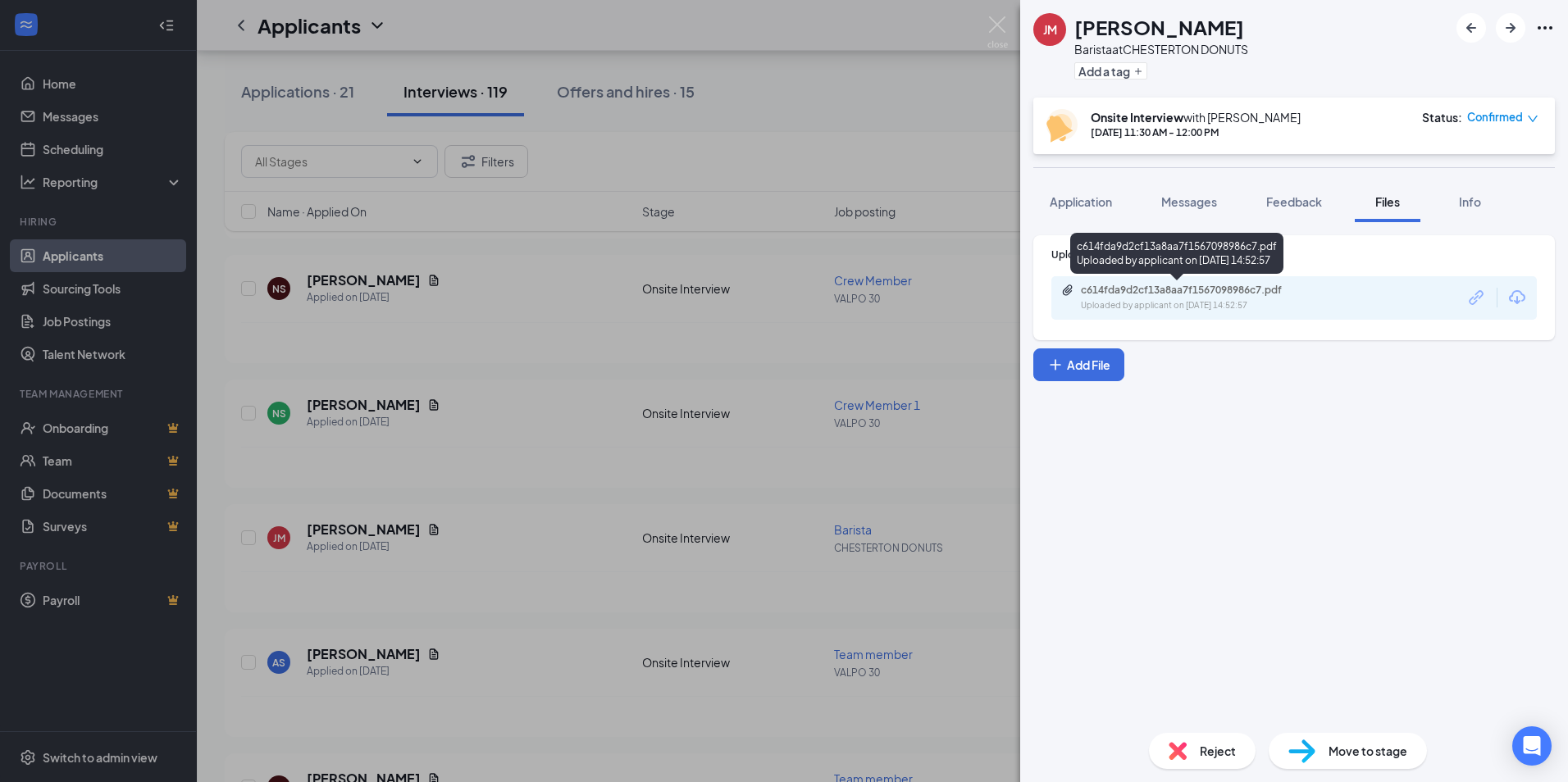
click at [1142, 301] on div "Uploaded by applicant on [DATE] 14:52:57" at bounding box center [1204, 305] width 246 height 13
click at [672, 358] on div "[PERSON_NAME] Barista at CHESTERTON DONUTS Add a tag Onsite Interview with [PER…" at bounding box center [784, 391] width 1568 height 782
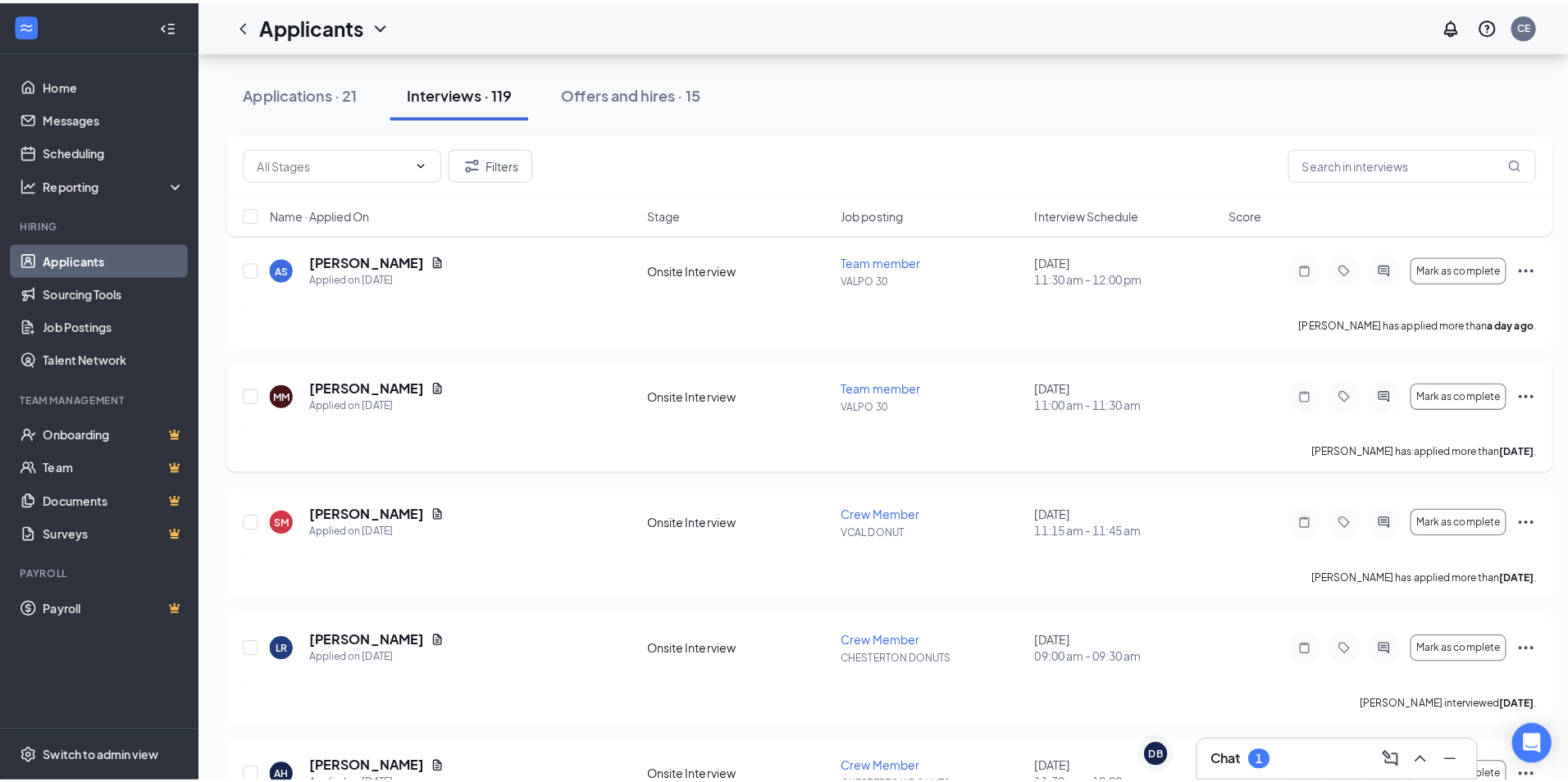
scroll to position [820, 0]
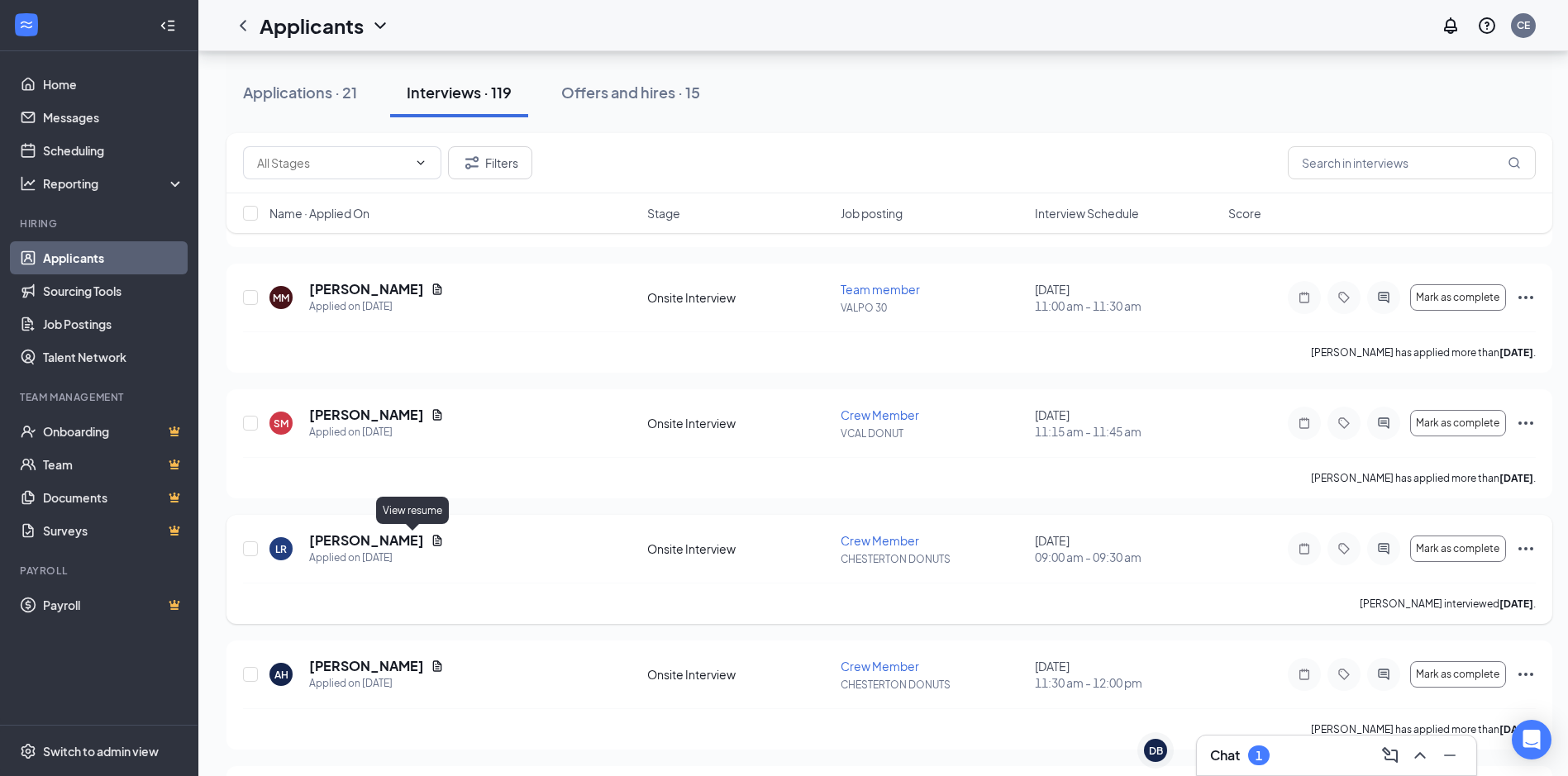
click at [433, 541] on icon "Document" at bounding box center [438, 540] width 9 height 10
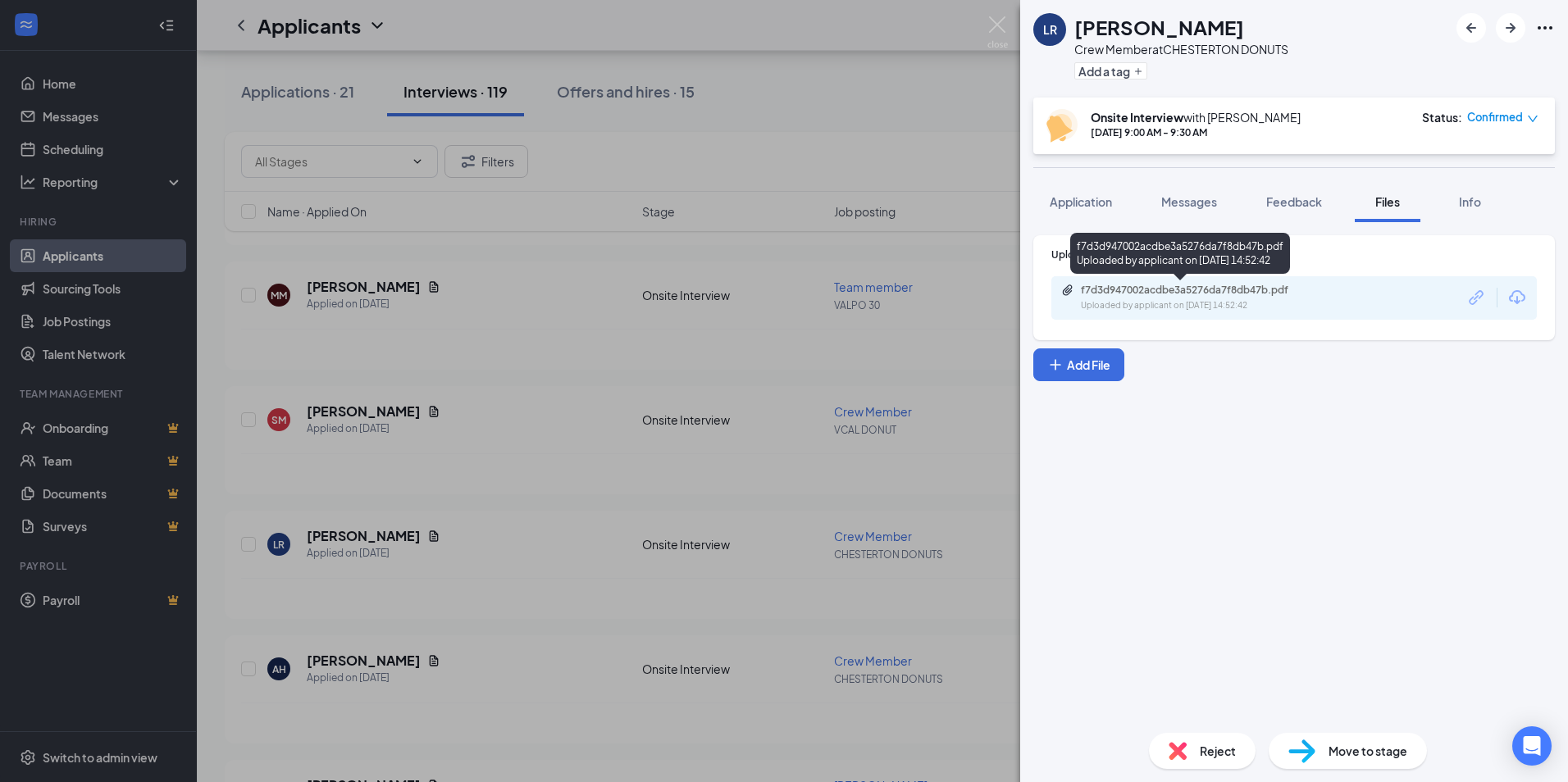
click at [1136, 297] on div "f7d3d947002acdbe3a5276da7f8db47b.pdf Uploaded by applicant on [DATE] 14:52:42" at bounding box center [1194, 297] width 265 height 28
click at [743, 266] on div "LR [PERSON_NAME] Crew Member at [GEOGRAPHIC_DATA] DONUTS Add a tag Onsite Inter…" at bounding box center [784, 391] width 1568 height 782
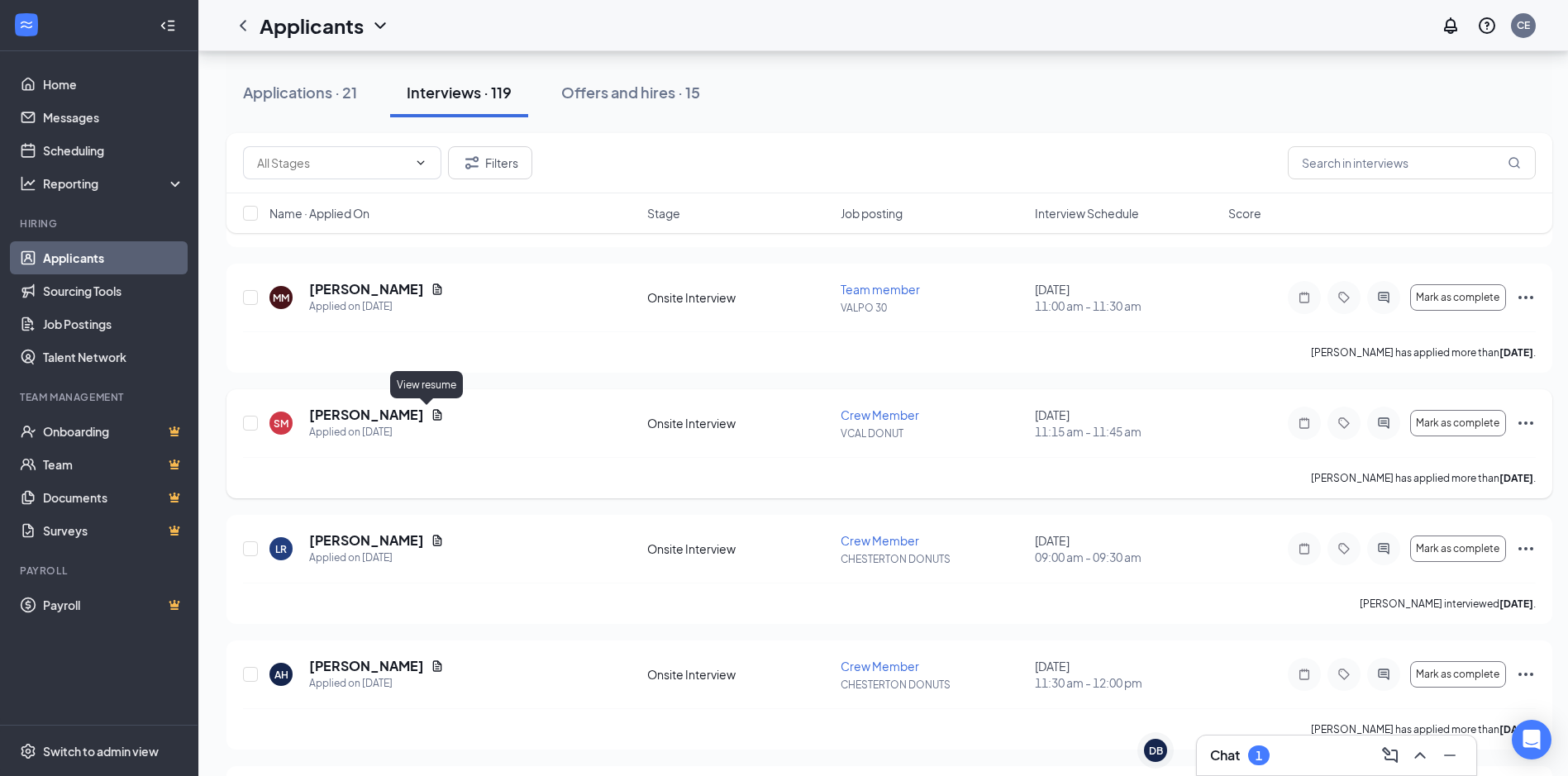
click at [433, 413] on icon "Document" at bounding box center [438, 414] width 9 height 10
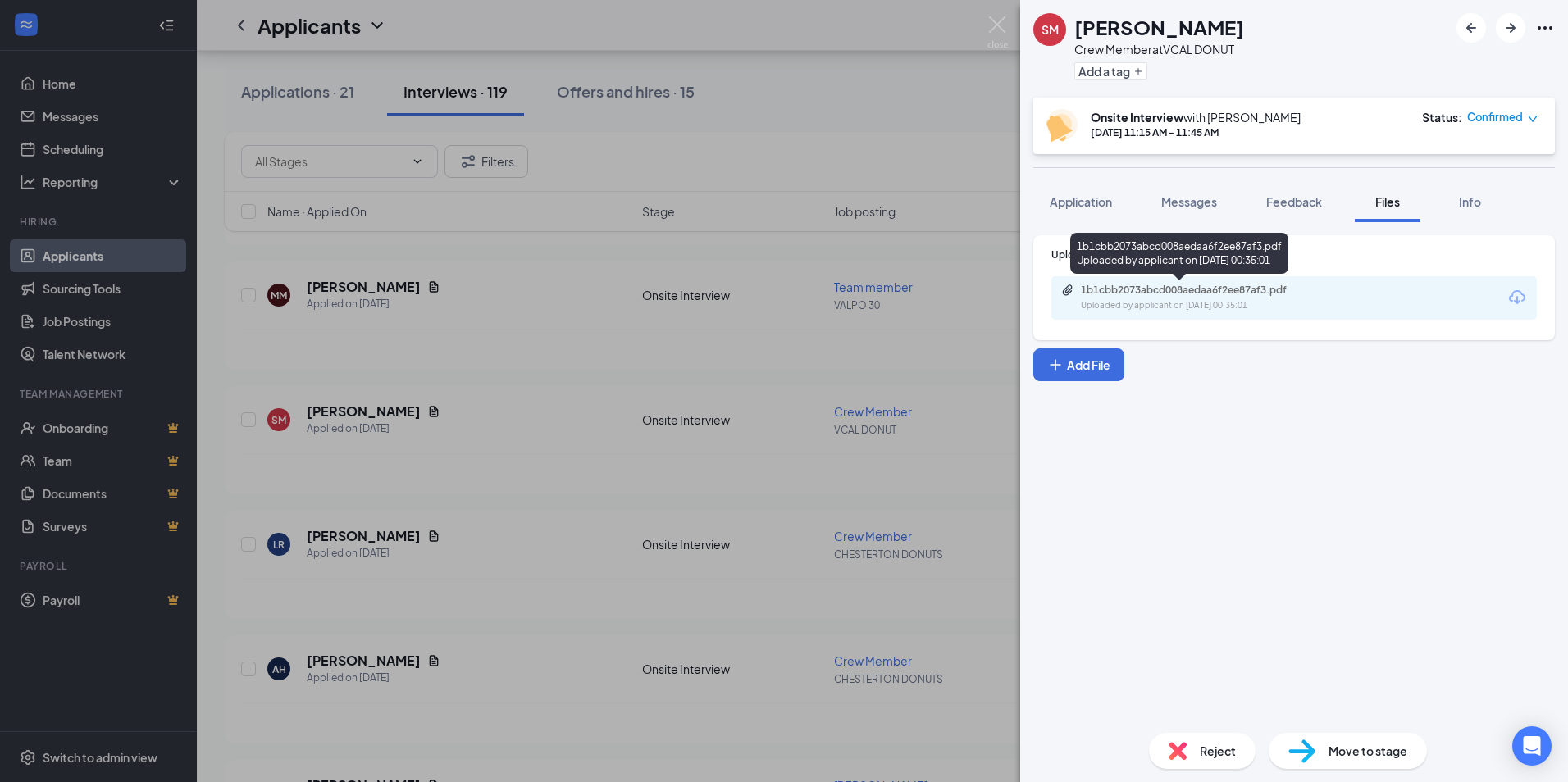
click at [1087, 298] on div "1b1cbb2073abcd008aedaa6f2ee87af3.pdf Uploaded by applicant on [DATE] 00:35:01" at bounding box center [1194, 297] width 265 height 28
